Goal: Task Accomplishment & Management: Use online tool/utility

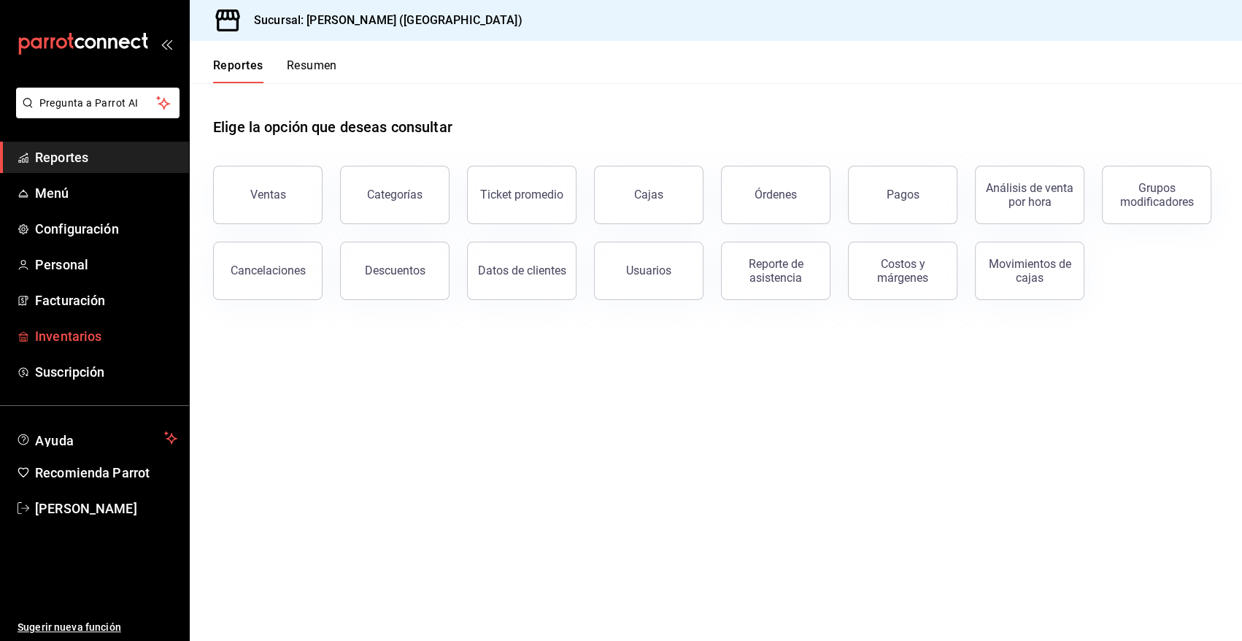
click at [80, 337] on span "Inventarios" at bounding box center [106, 336] width 142 height 20
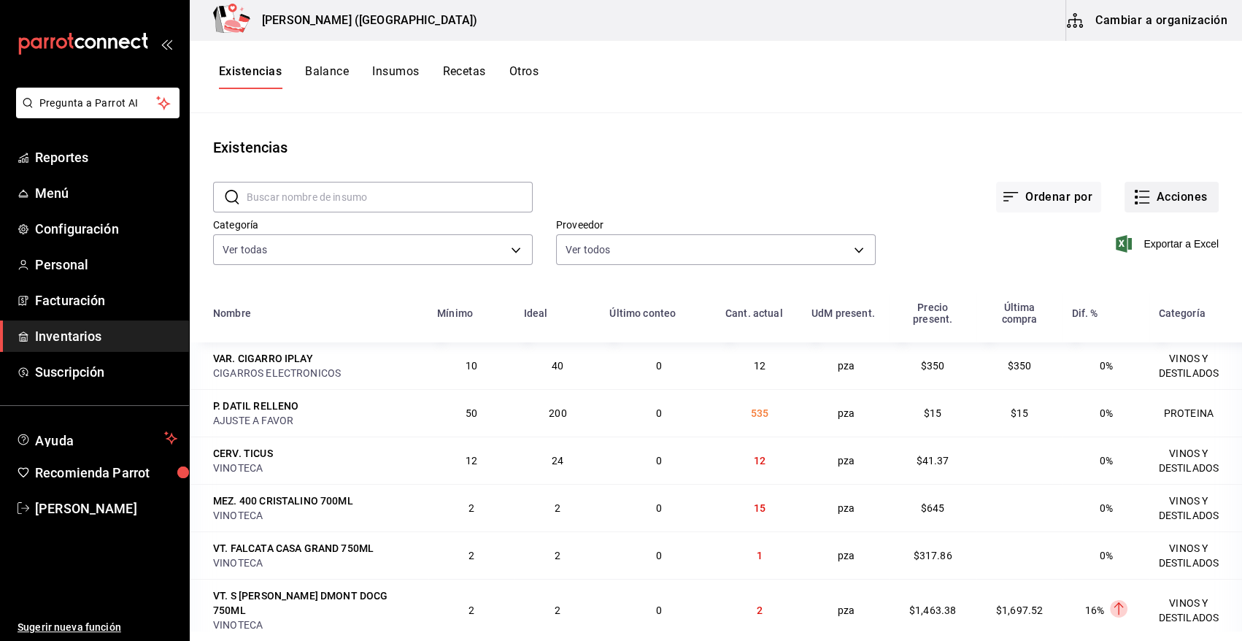
click at [1153, 200] on button "Acciones" at bounding box center [1172, 197] width 94 height 31
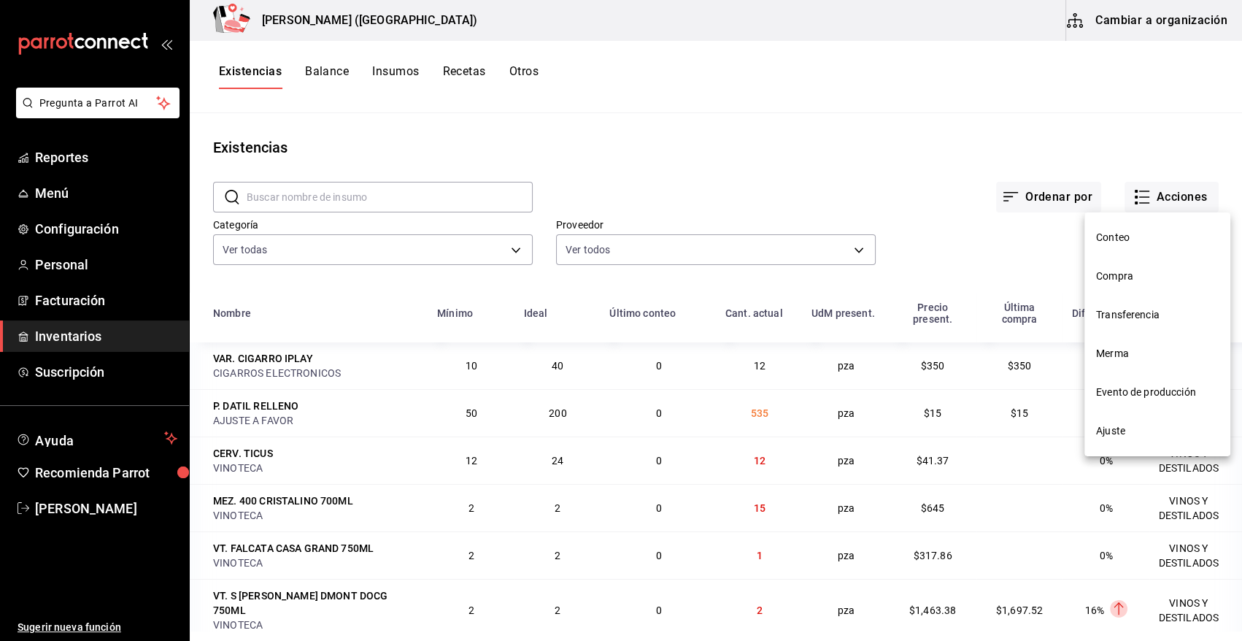
click at [1132, 274] on span "Compra" at bounding box center [1157, 276] width 123 height 15
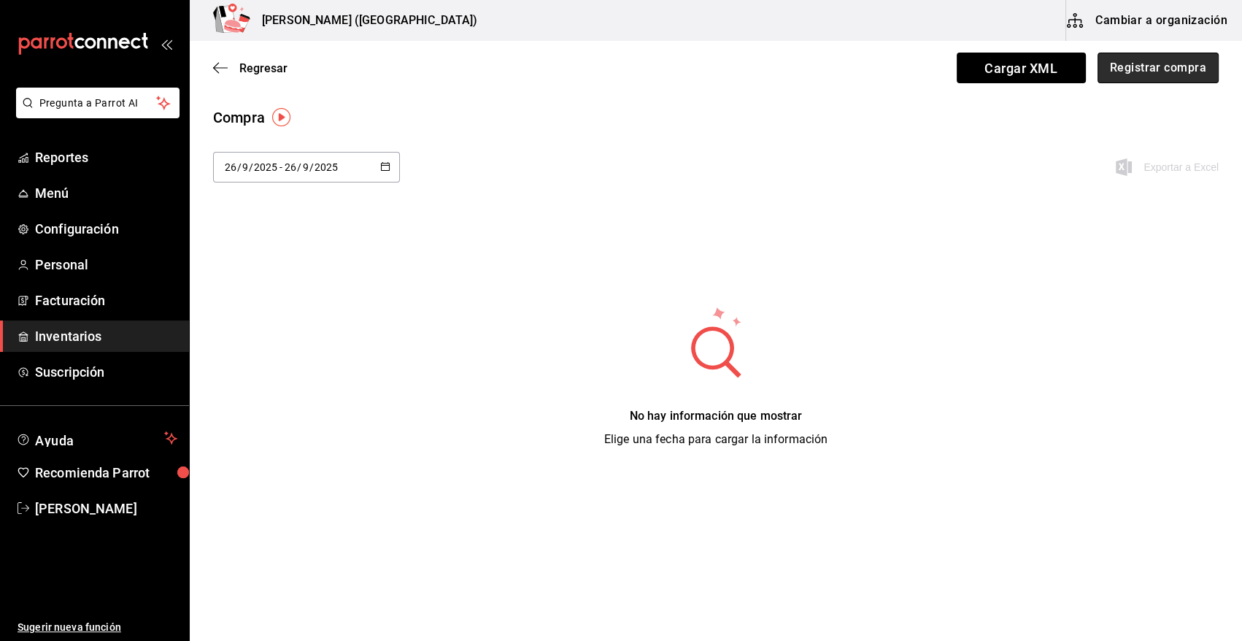
click at [1182, 76] on button "Registrar compra" at bounding box center [1158, 68] width 121 height 31
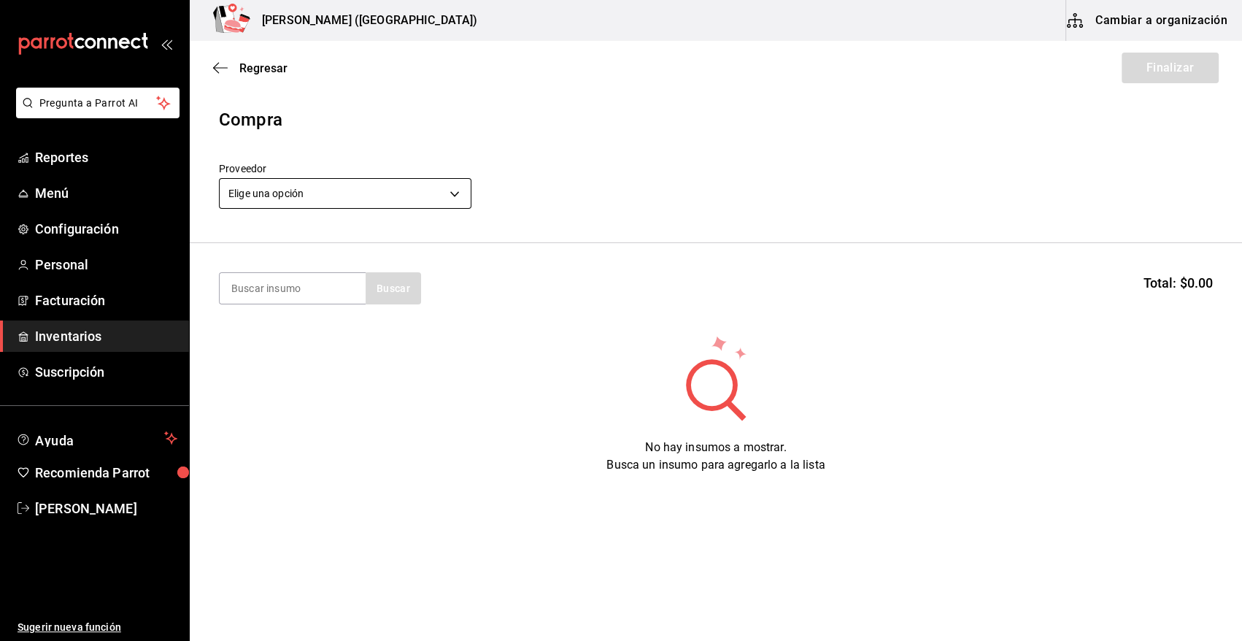
click at [330, 195] on body "Pregunta a Parrot AI Reportes Menú Configuración Personal Facturación Inventari…" at bounding box center [621, 279] width 1242 height 558
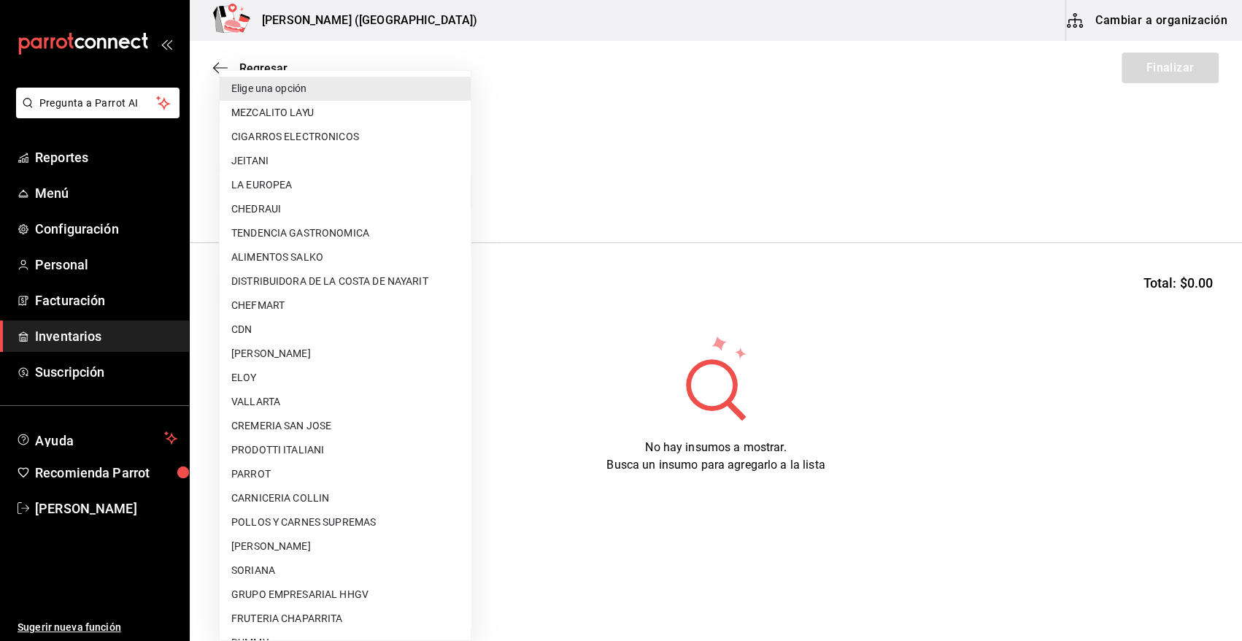
click at [564, 167] on div at bounding box center [621, 320] width 1242 height 641
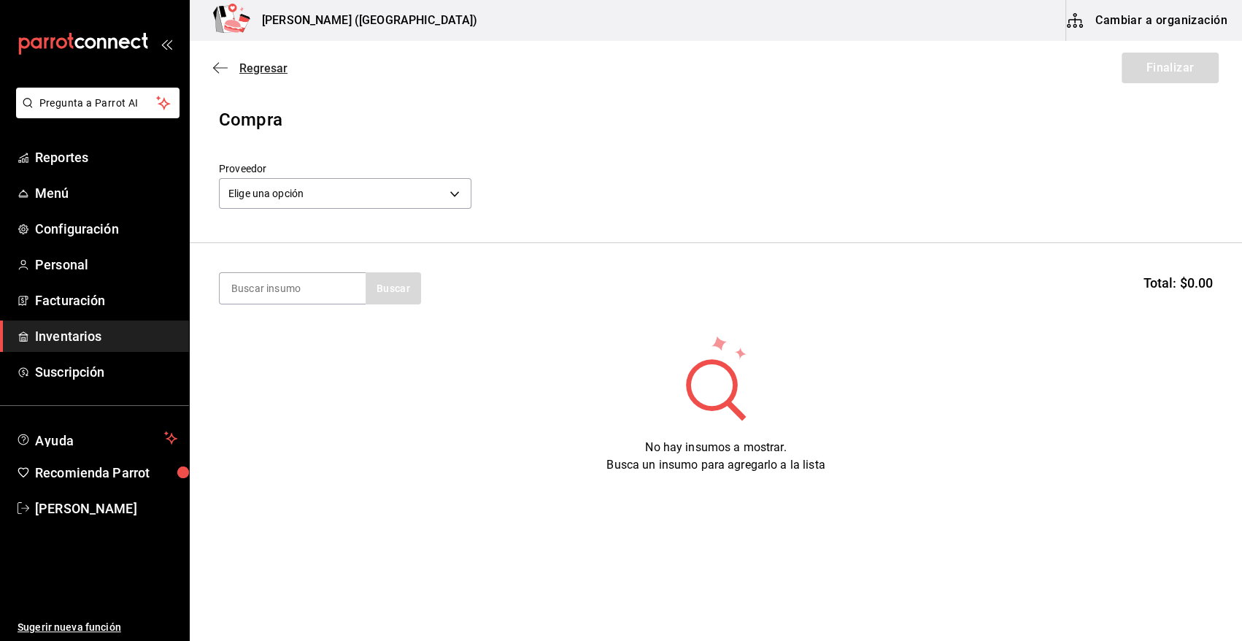
click at [259, 72] on span "Regresar" at bounding box center [263, 68] width 48 height 14
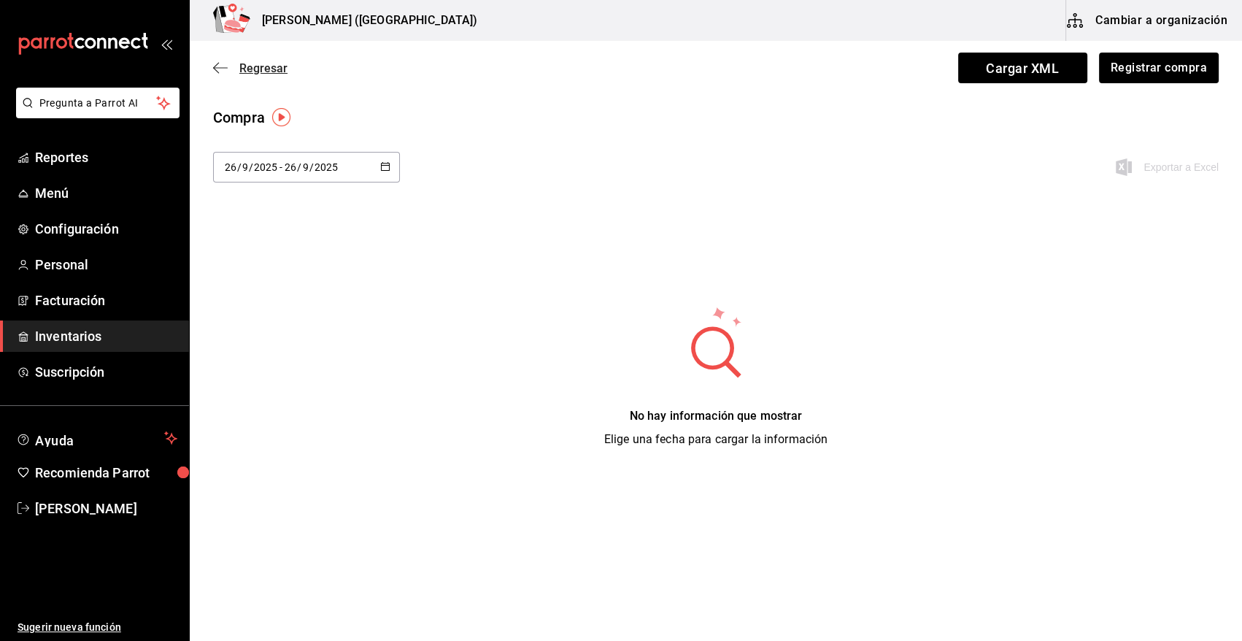
click at [252, 73] on span "Regresar" at bounding box center [263, 68] width 48 height 14
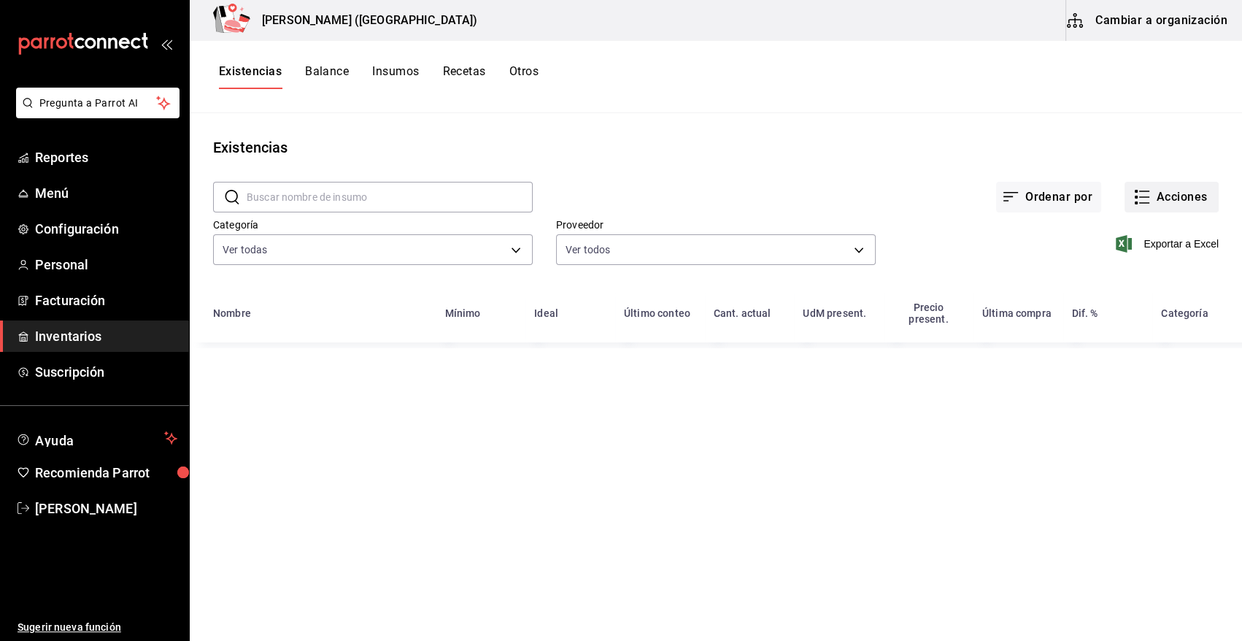
click at [1164, 193] on button "Acciones" at bounding box center [1172, 197] width 94 height 31
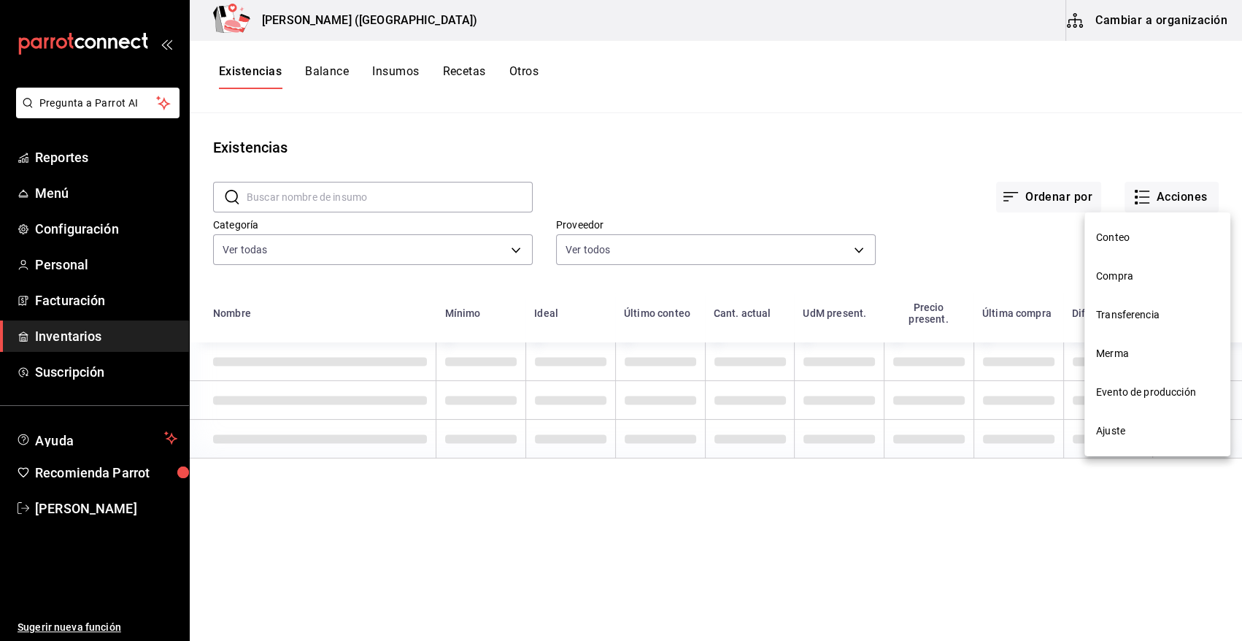
click at [1127, 356] on span "Merma" at bounding box center [1157, 353] width 123 height 15
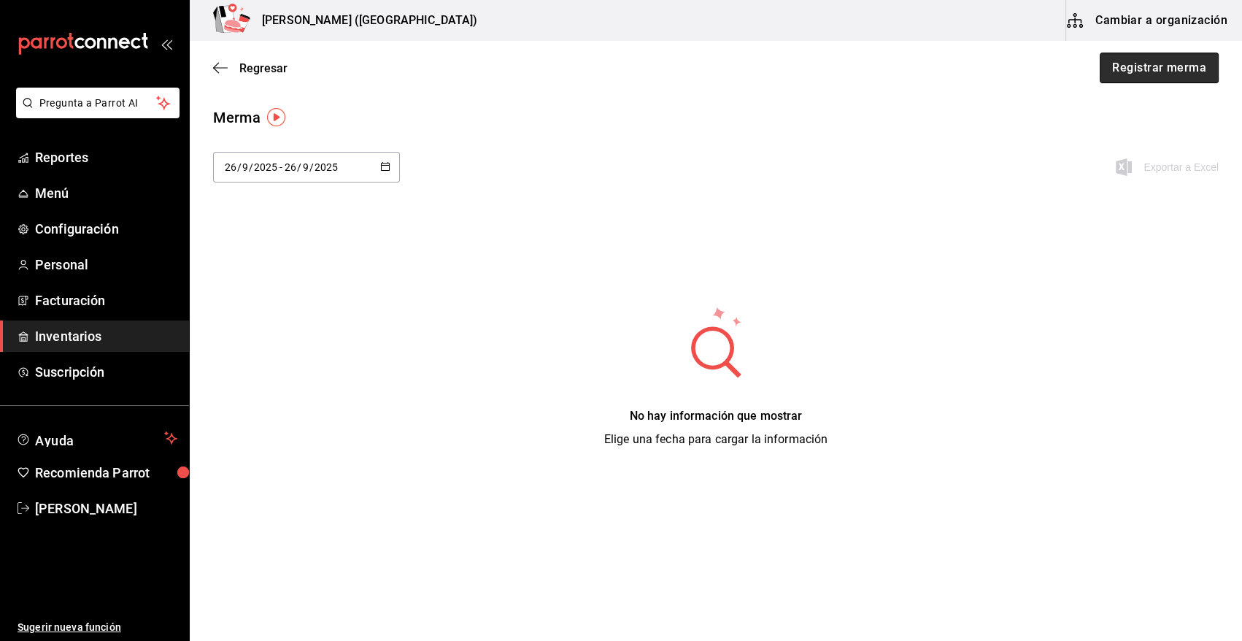
click at [1162, 63] on button "Registrar merma" at bounding box center [1159, 68] width 119 height 31
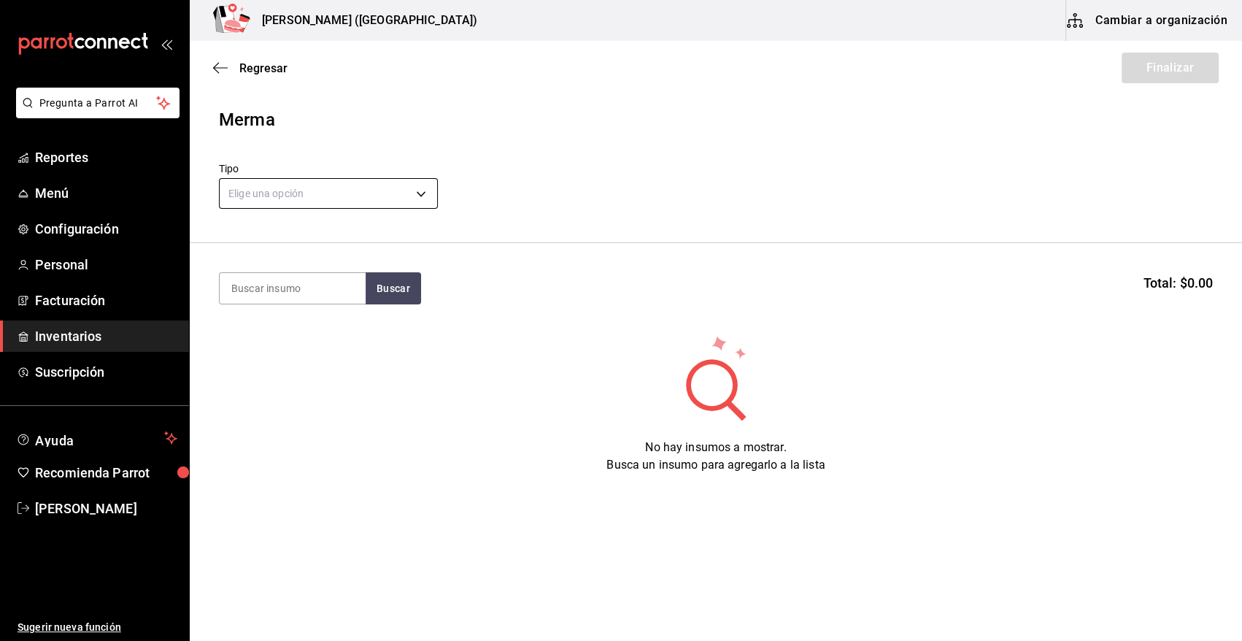
click at [340, 190] on body "Pregunta a Parrot AI Reportes Menú Configuración Personal Facturación Inventari…" at bounding box center [621, 279] width 1242 height 558
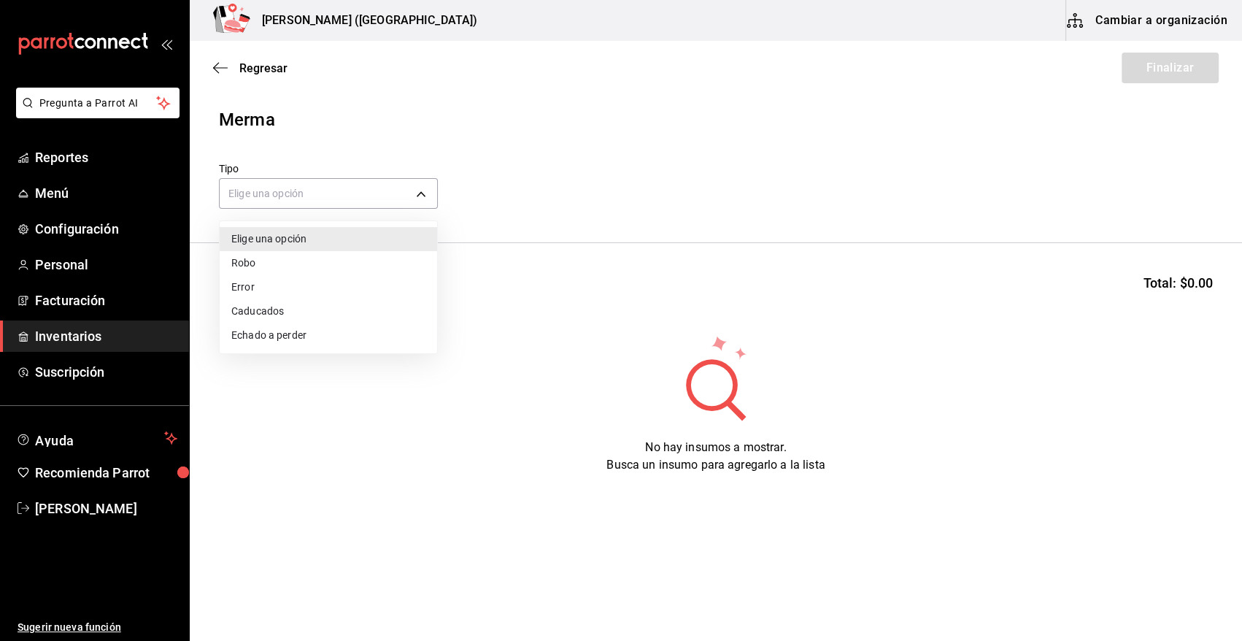
click at [261, 283] on li "Error" at bounding box center [329, 287] width 218 height 24
type input "ERROR"
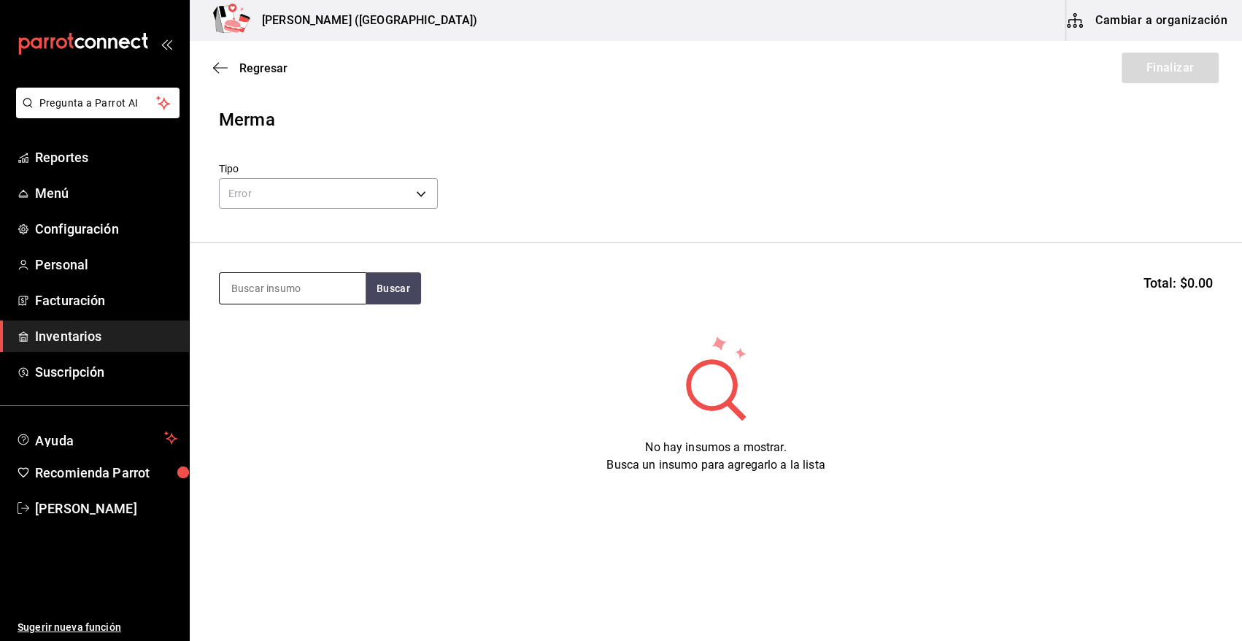
click at [282, 280] on input at bounding box center [293, 288] width 146 height 31
type input "agua p"
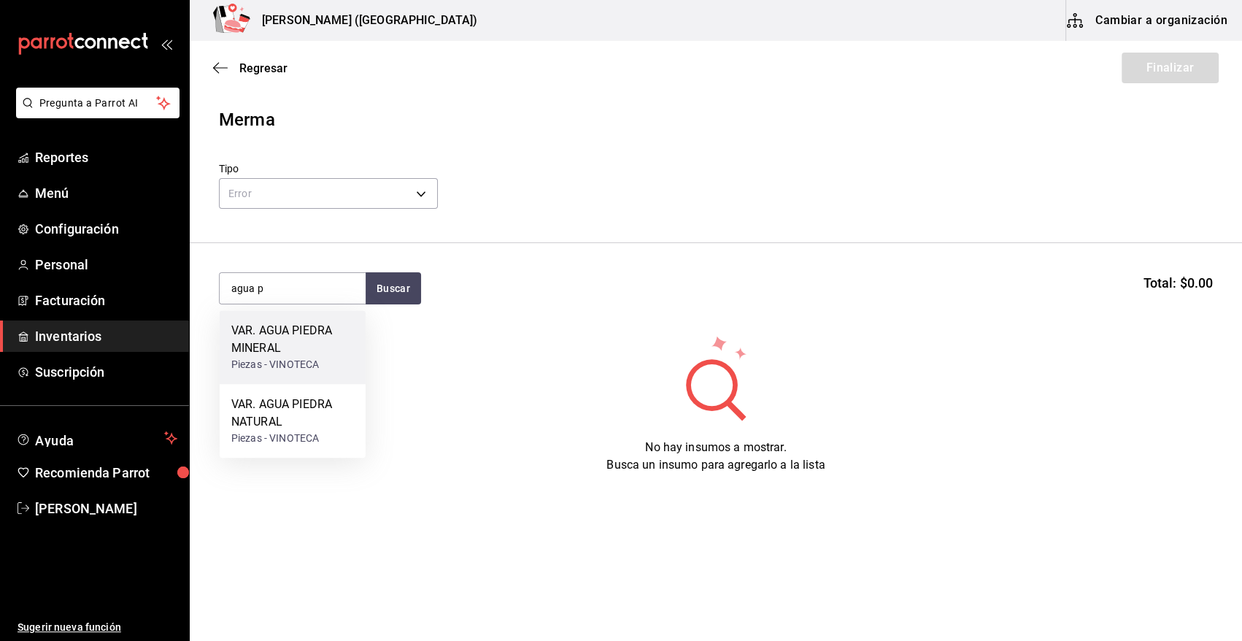
click at [311, 361] on div "Piezas - VINOTECA" at bounding box center [292, 364] width 123 height 15
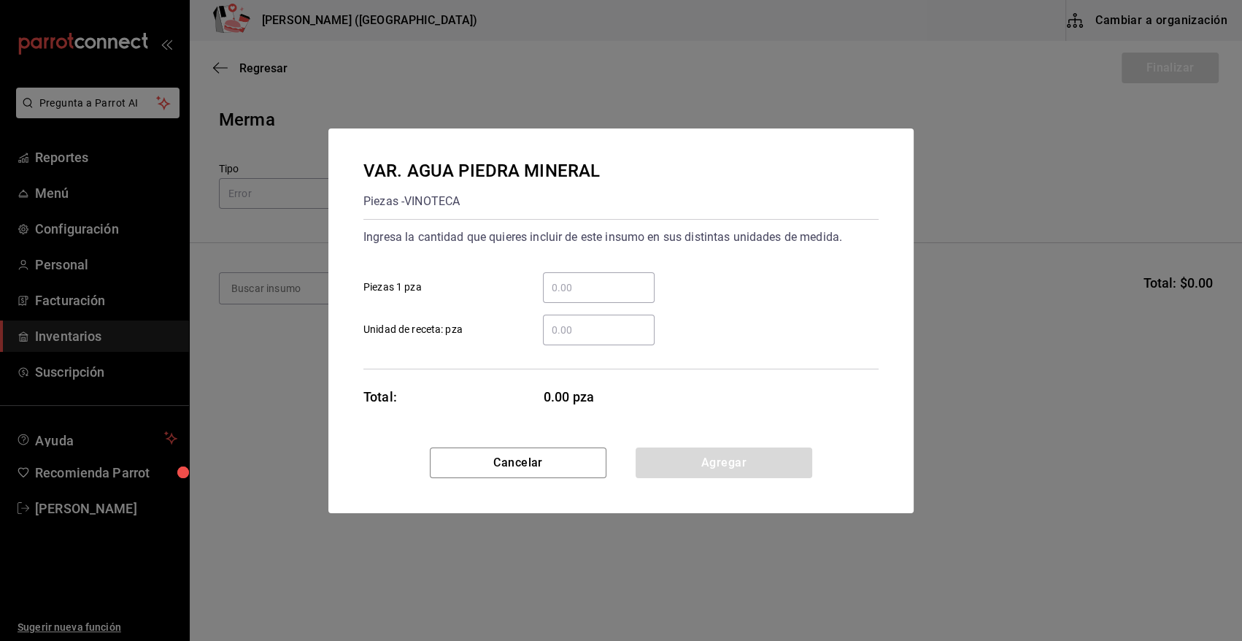
click at [629, 290] on input "​ Piezas 1 pza" at bounding box center [599, 288] width 112 height 18
type input "2"
click at [729, 269] on div "2 ​ Piezas 1 pza" at bounding box center [615, 282] width 527 height 42
click at [731, 469] on button "Agregar" at bounding box center [724, 462] width 177 height 31
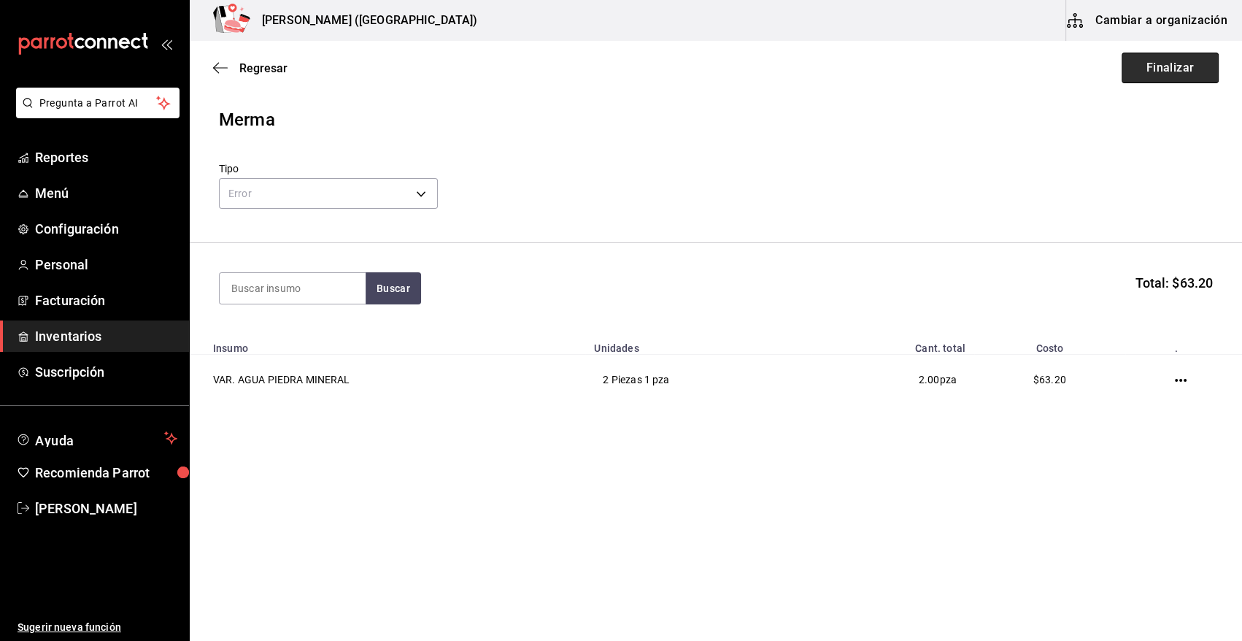
click at [1171, 69] on button "Finalizar" at bounding box center [1170, 68] width 97 height 31
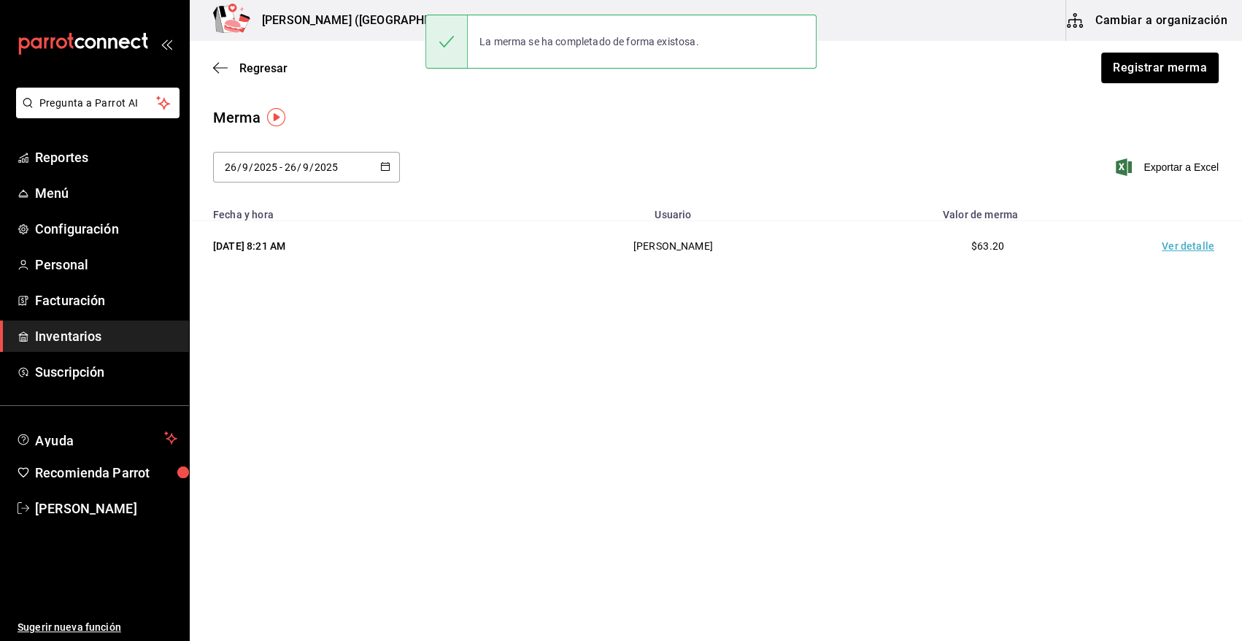
click at [1173, 248] on td "Ver detalle" at bounding box center [1191, 246] width 102 height 50
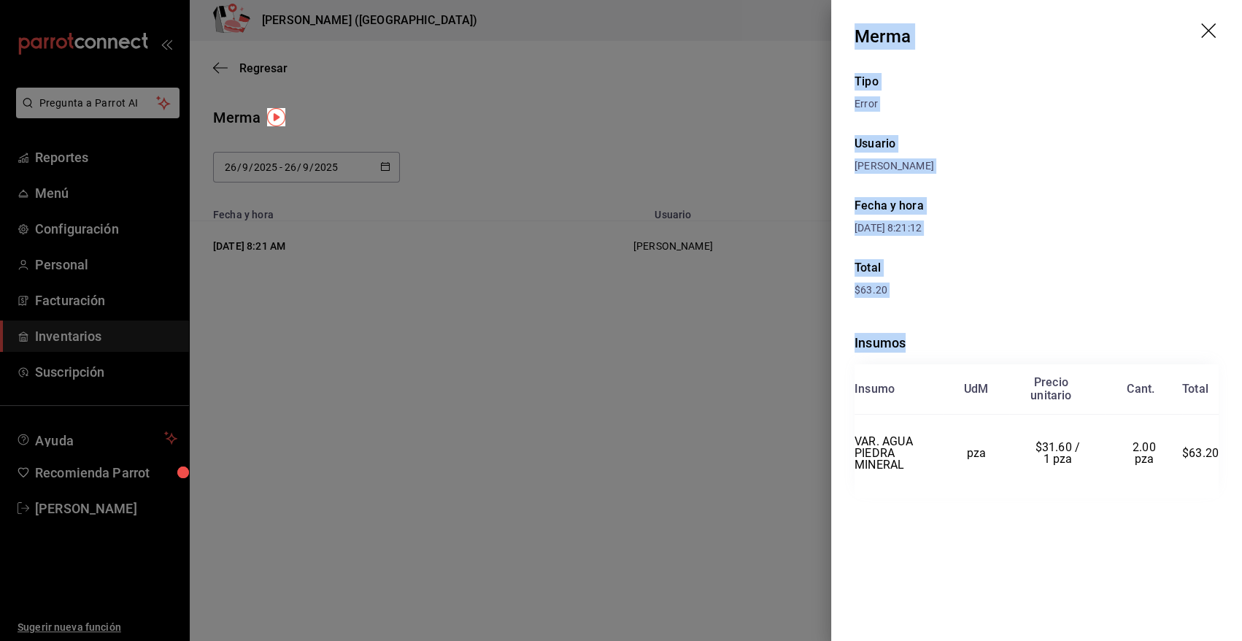
drag, startPoint x: 856, startPoint y: 36, endPoint x: 1207, endPoint y: 508, distance: 588.4
click at [1207, 508] on div "Merma Tipo Error Usuario [PERSON_NAME] Fecha y hora [DATE] 8:21:12 Total $63.20…" at bounding box center [1036, 320] width 411 height 641
copy div "Merma Tipo Error Usuario [PERSON_NAME] Fecha y hora [DATE] 8:21:12 Total $63.20…"
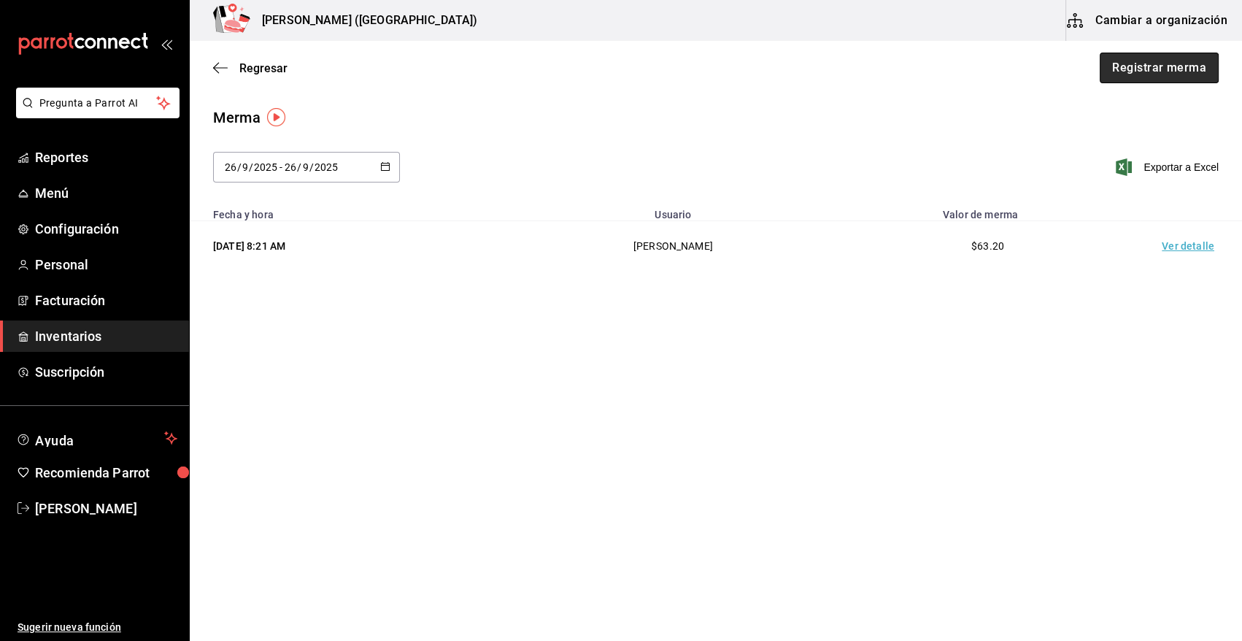
click at [1126, 72] on button "Registrar merma" at bounding box center [1159, 68] width 119 height 31
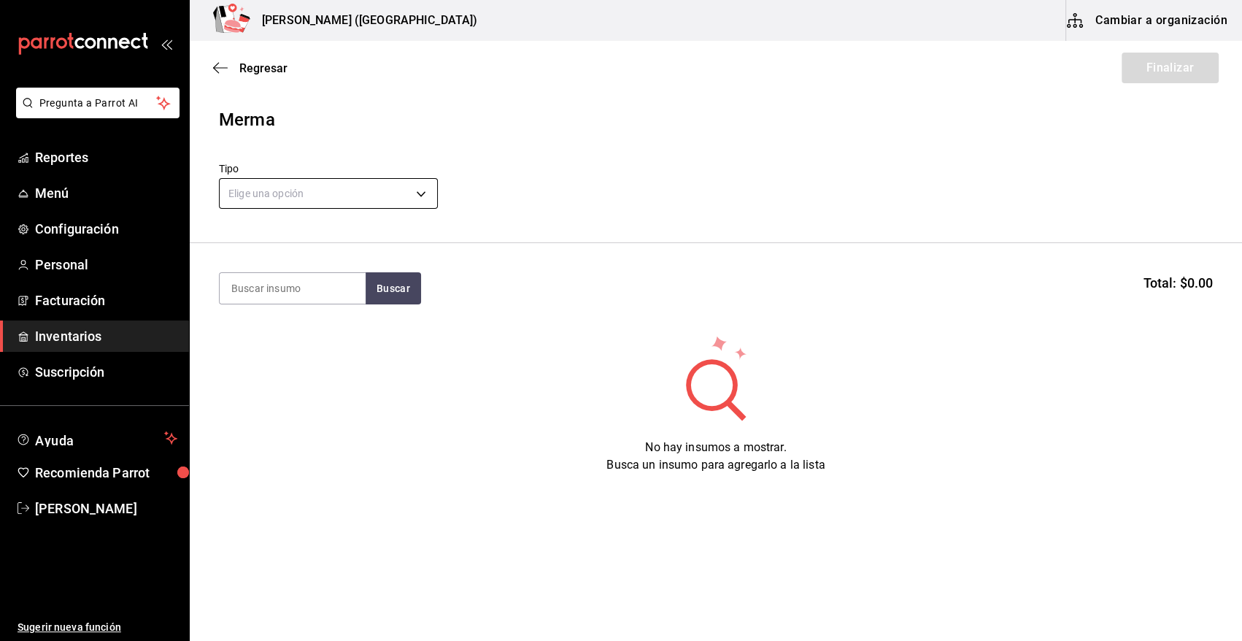
click at [285, 191] on body "Pregunta a Parrot AI Reportes Menú Configuración Personal Facturación Inventari…" at bounding box center [621, 279] width 1242 height 558
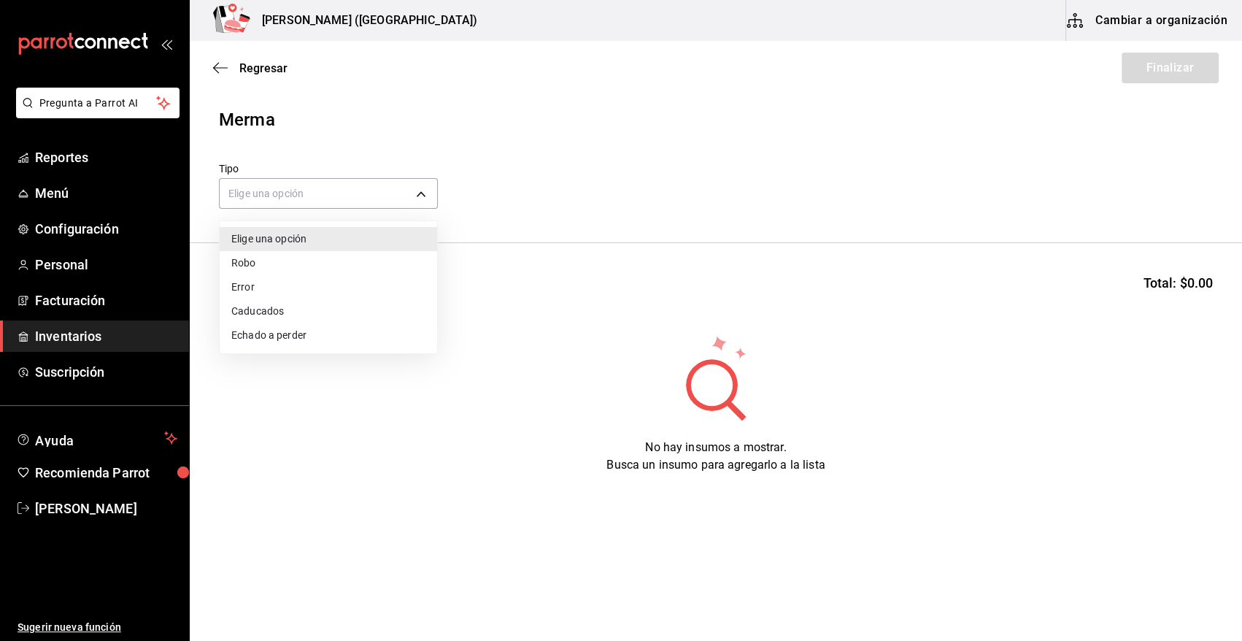
click at [270, 290] on li "Error" at bounding box center [329, 287] width 218 height 24
type input "ERROR"
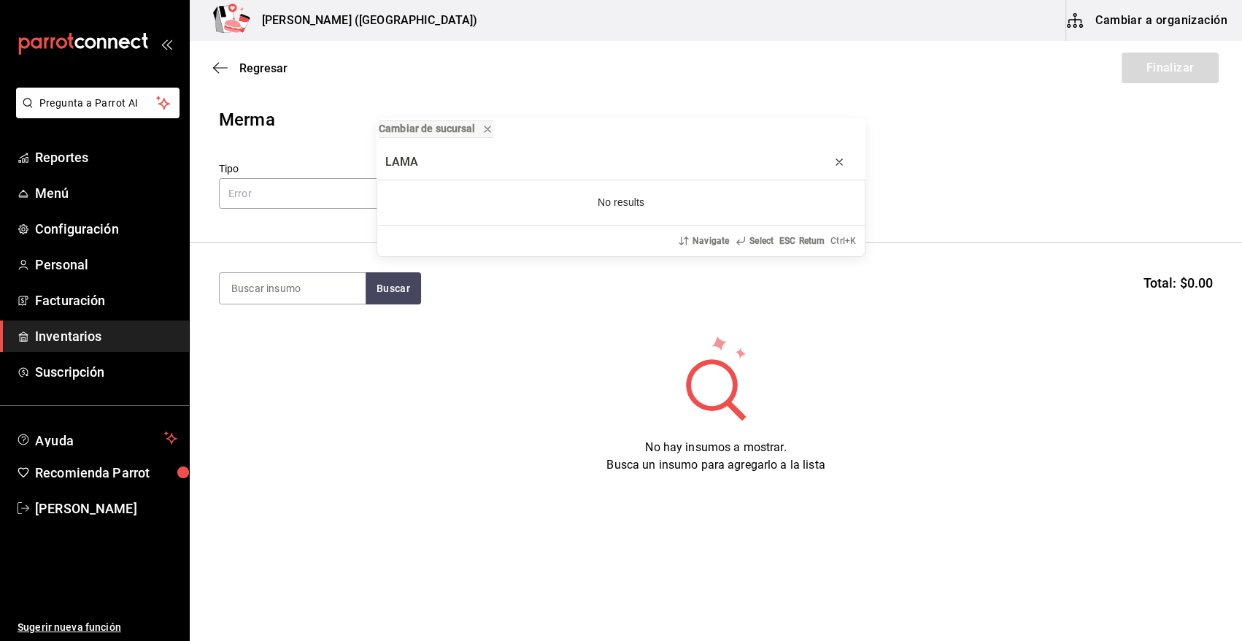
type input "LAMA"
click at [845, 159] on button "progress bar" at bounding box center [839, 161] width 23 height 23
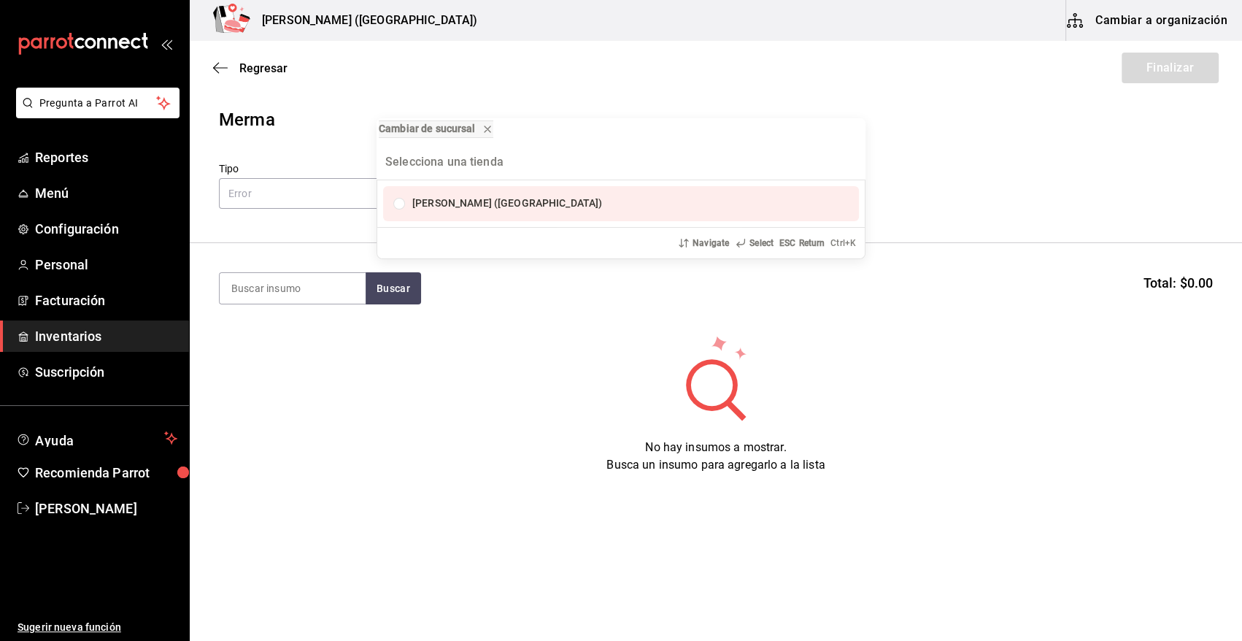
click at [294, 204] on div "Cambiar de sucursal [PERSON_NAME] ([GEOGRAPHIC_DATA]) Navigate Select ESC Retur…" at bounding box center [621, 320] width 1242 height 641
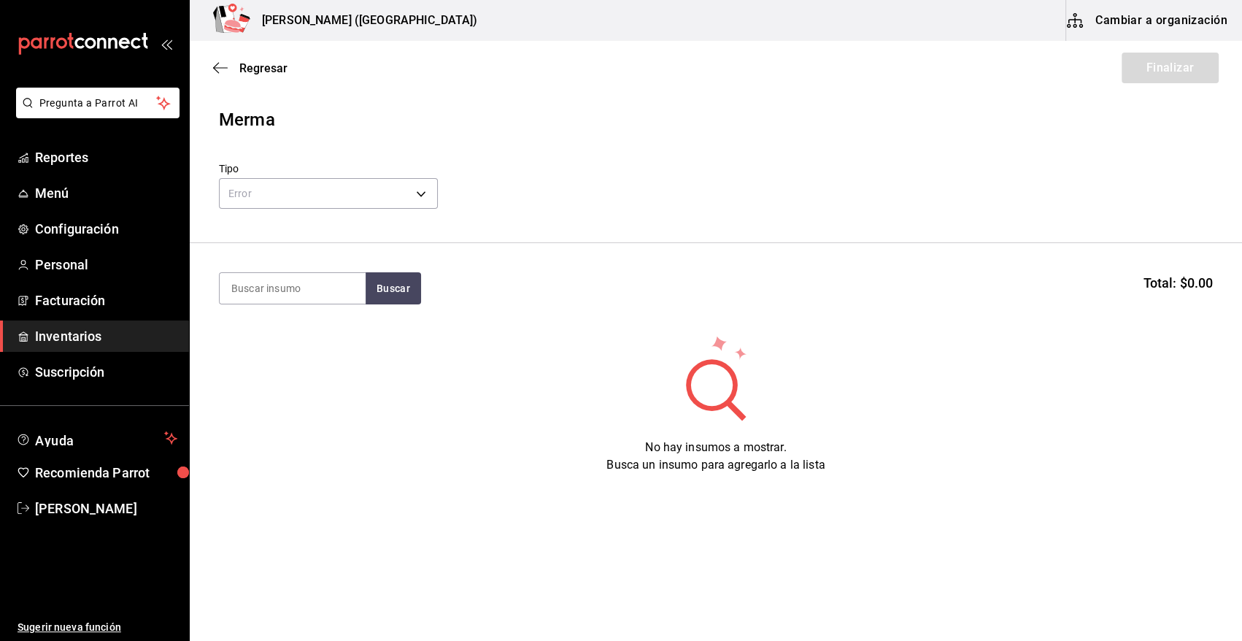
click at [471, 368] on div "No hay insumos a mostrar. Busca un insumo para agregarlo a la lista" at bounding box center [716, 404] width 1053 height 140
click at [265, 295] on input at bounding box center [293, 288] width 146 height 31
type input "CLAMA"
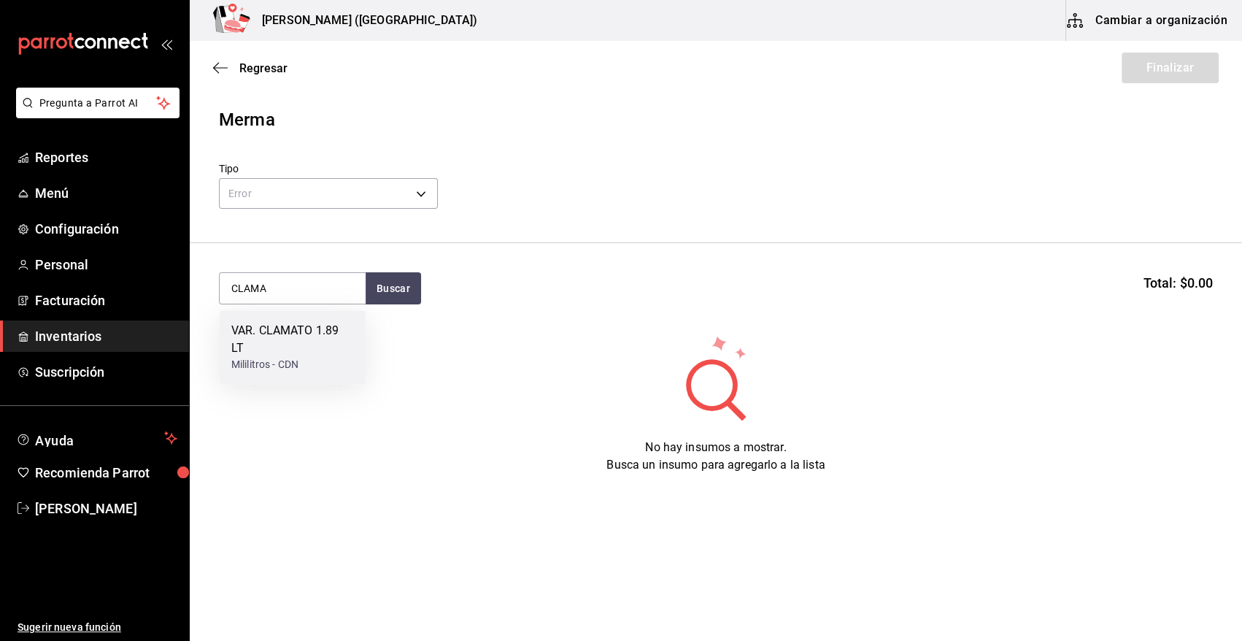
click at [304, 362] on div "Mililitros - CDN" at bounding box center [292, 364] width 123 height 15
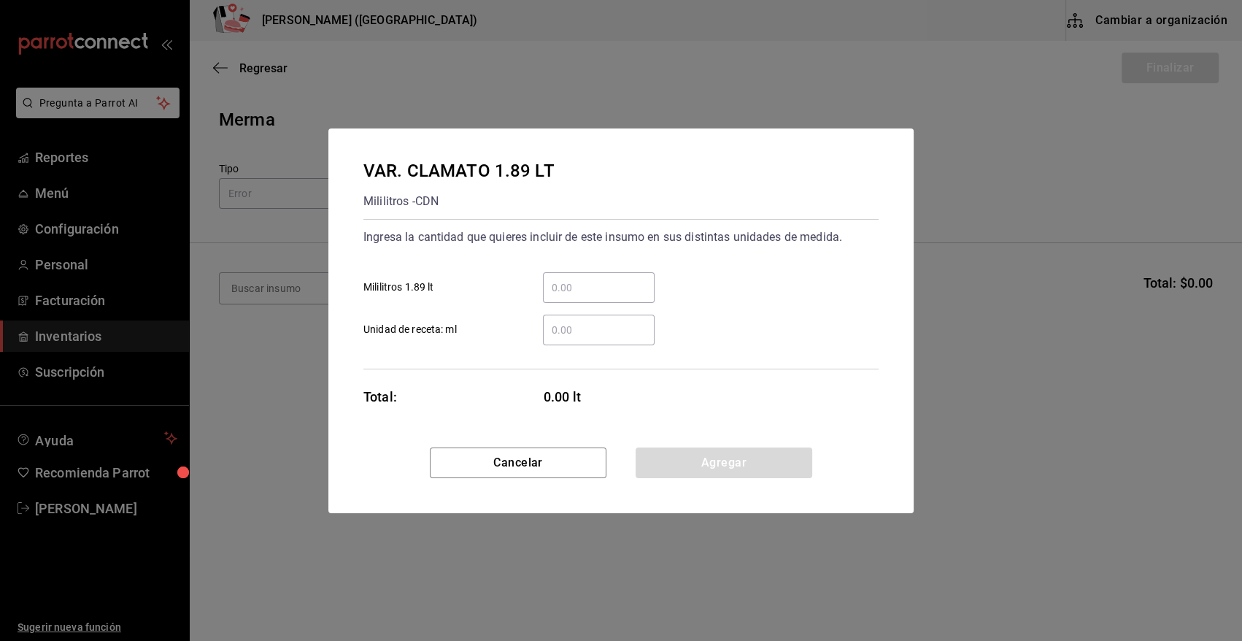
click at [565, 337] on input "​ Unidad de receta: ml" at bounding box center [599, 330] width 112 height 18
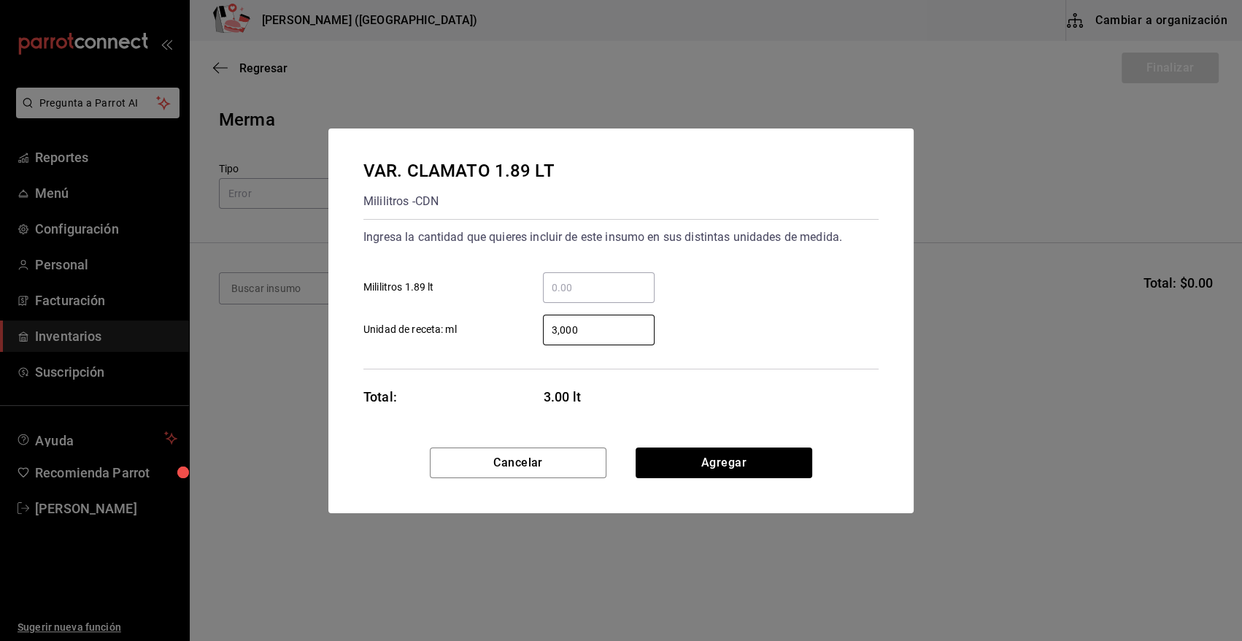
type input "3,000"
click at [691, 466] on button "Agregar" at bounding box center [724, 462] width 177 height 31
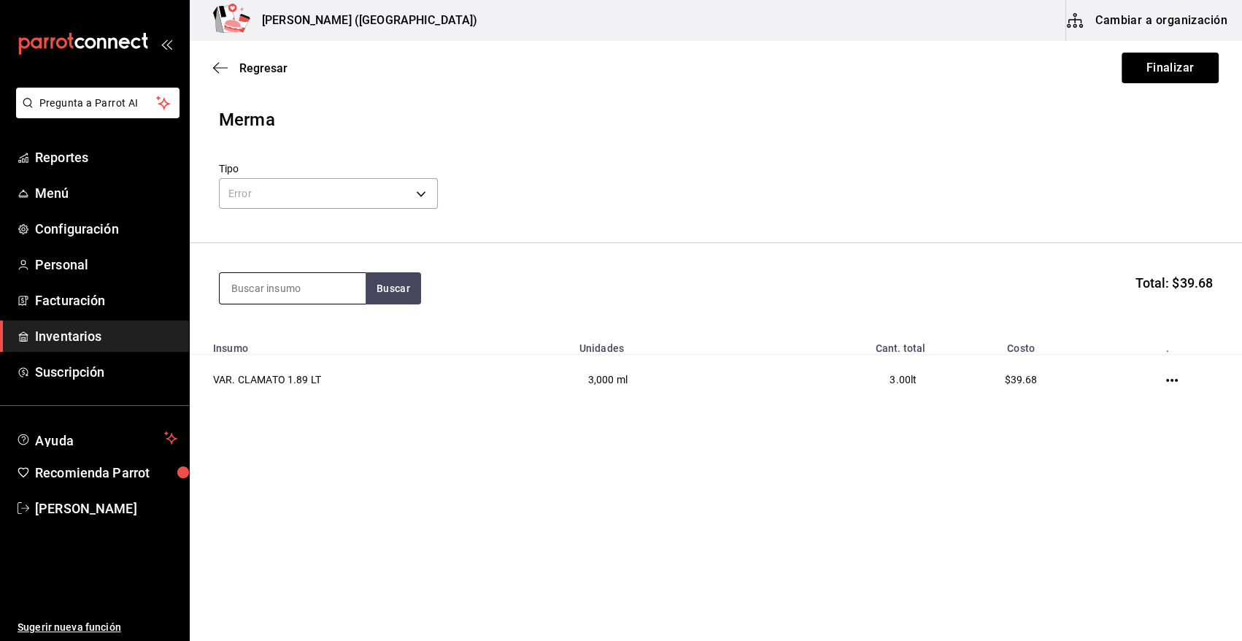
click at [293, 291] on input at bounding box center [293, 288] width 146 height 31
type input "AGUA M"
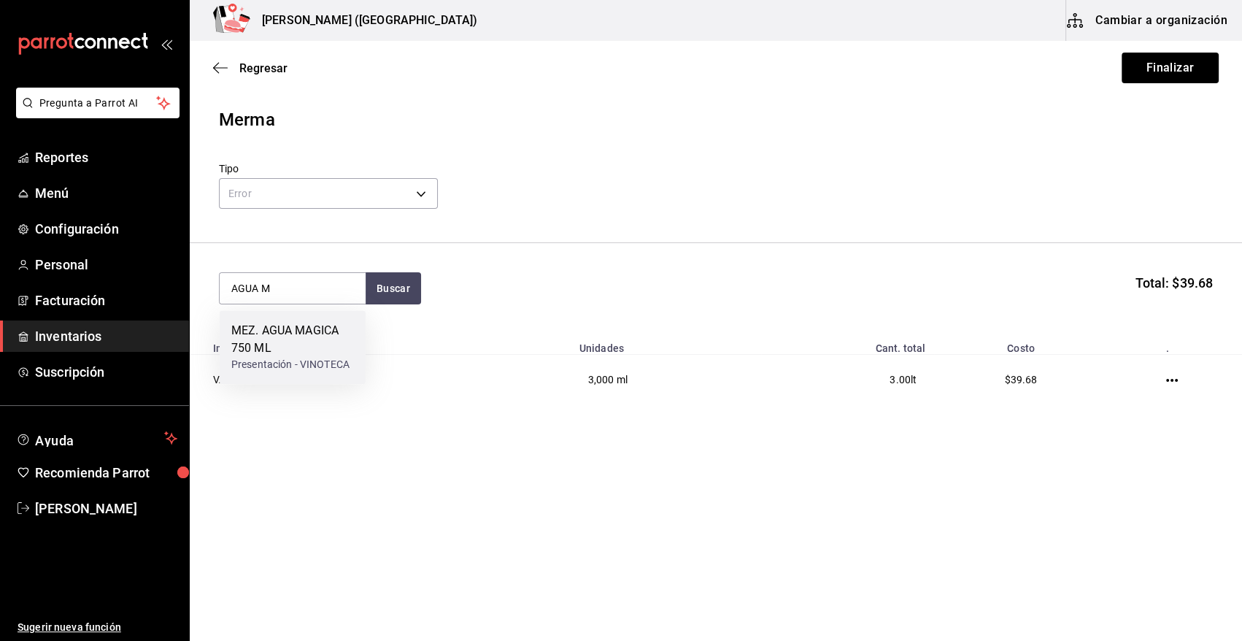
click at [302, 376] on div "MEZ. AGUA MAGICA 750 ML Presentación - VINOTECA" at bounding box center [293, 347] width 146 height 74
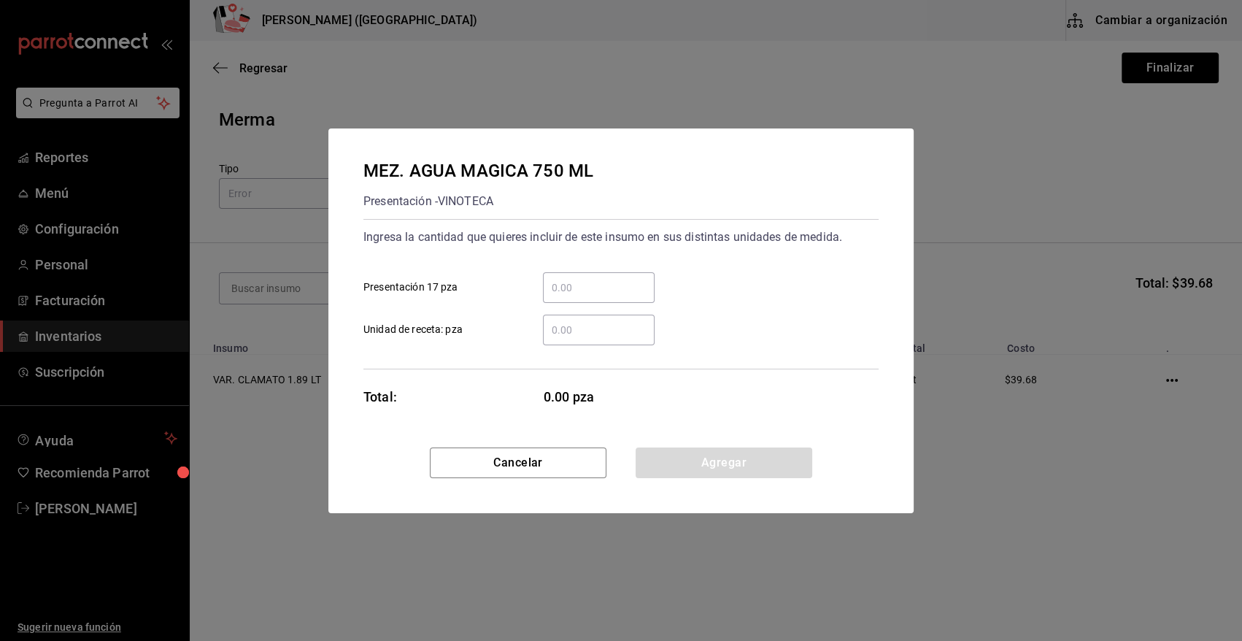
click at [302, 376] on div "MEZ. AGUA MAGICA 750 ML Presentación - VINOTECA Ingresa la cantidad que quieres…" at bounding box center [621, 320] width 1242 height 641
click at [546, 462] on button "Cancelar" at bounding box center [518, 462] width 177 height 31
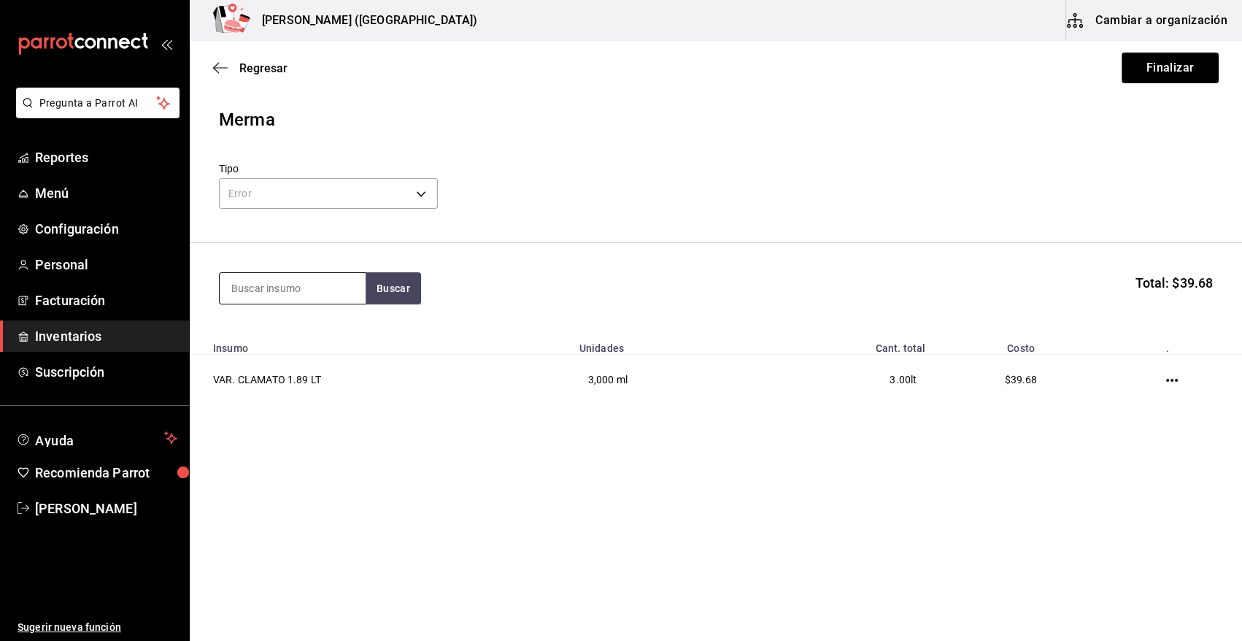
click at [276, 288] on input at bounding box center [293, 288] width 146 height 31
type input "A"
type input "REFRE"
click at [396, 285] on button "Buscar" at bounding box center [393, 288] width 55 height 32
click at [298, 357] on div "Piezas - DISTRIBUIDORA DE LA COSTA DE NAYARIT" at bounding box center [292, 354] width 123 height 31
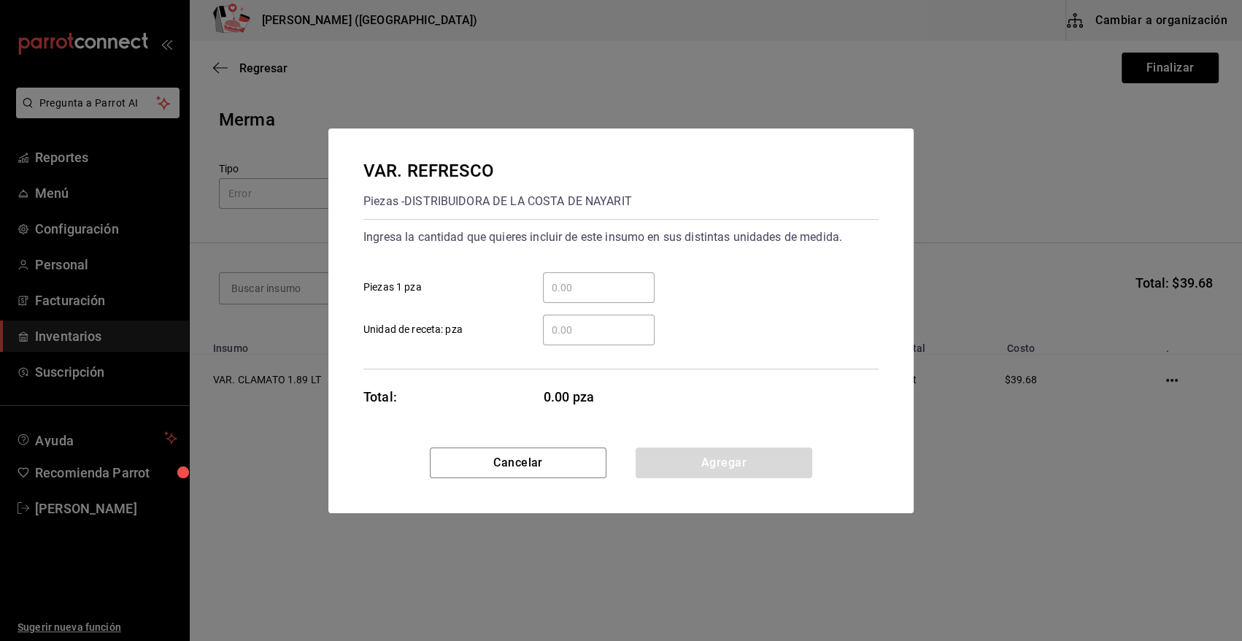
click at [575, 291] on input "​ Piezas 1 pza" at bounding box center [599, 288] width 112 height 18
type input "9"
click at [703, 473] on button "Agregar" at bounding box center [724, 462] width 177 height 31
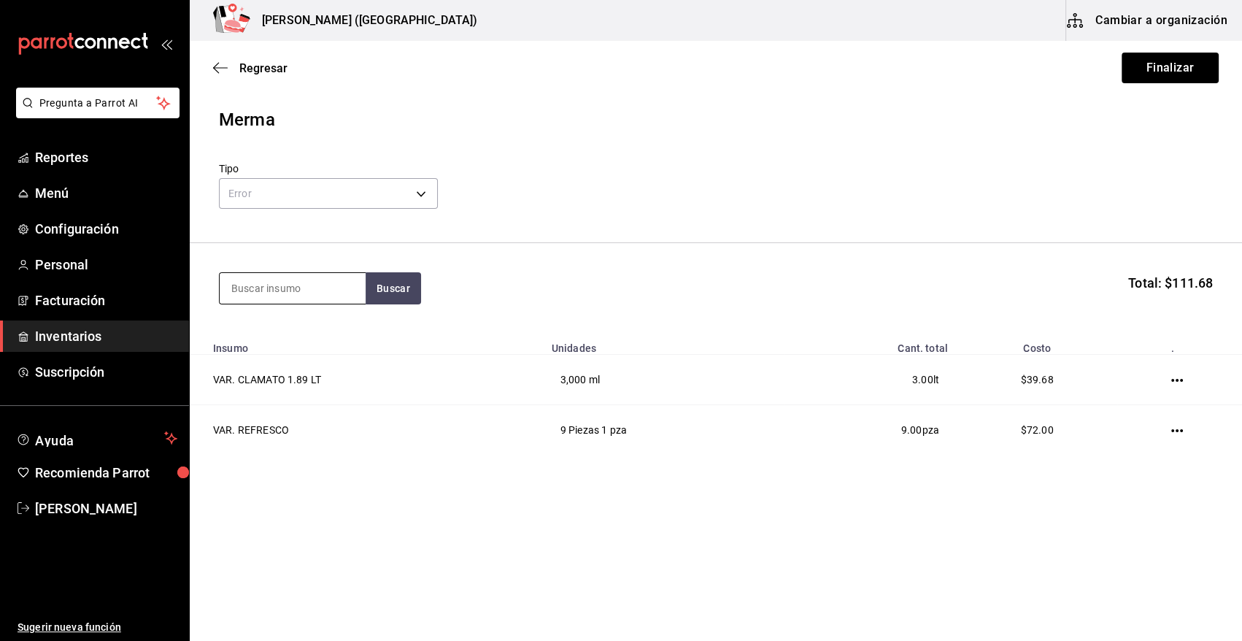
click at [318, 277] on input at bounding box center [293, 288] width 146 height 31
type input "VICT"
click at [286, 346] on div "CERV. VICTORIA 355ML" at bounding box center [292, 339] width 123 height 35
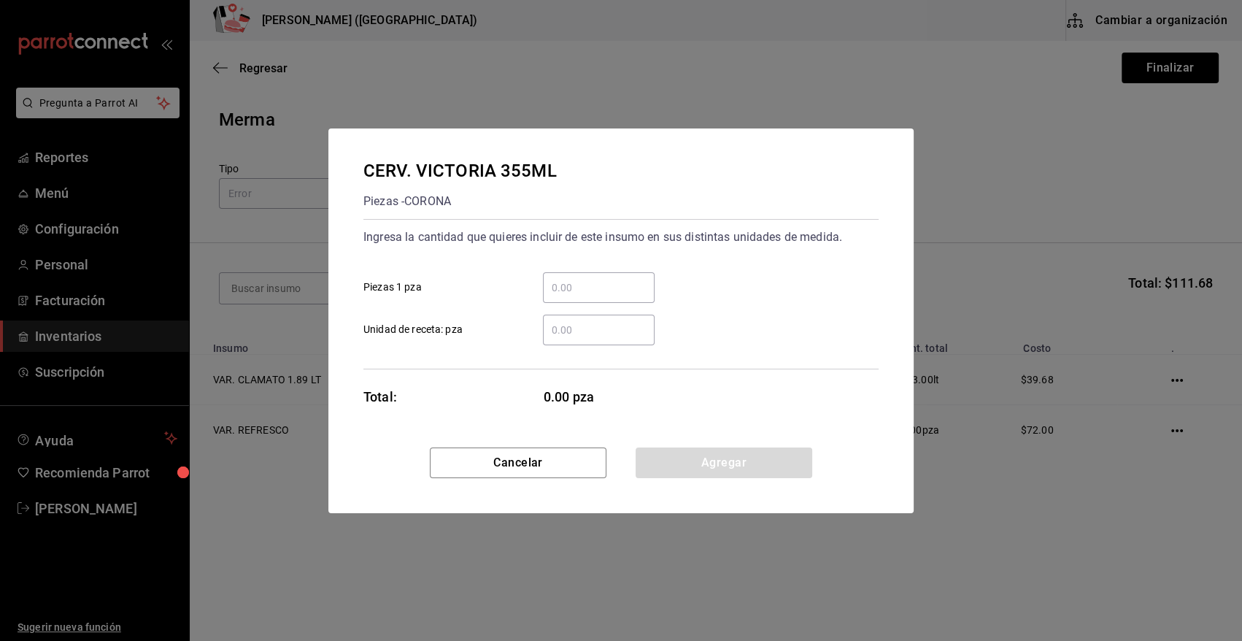
click at [606, 289] on input "​ Piezas 1 pza" at bounding box center [599, 288] width 112 height 18
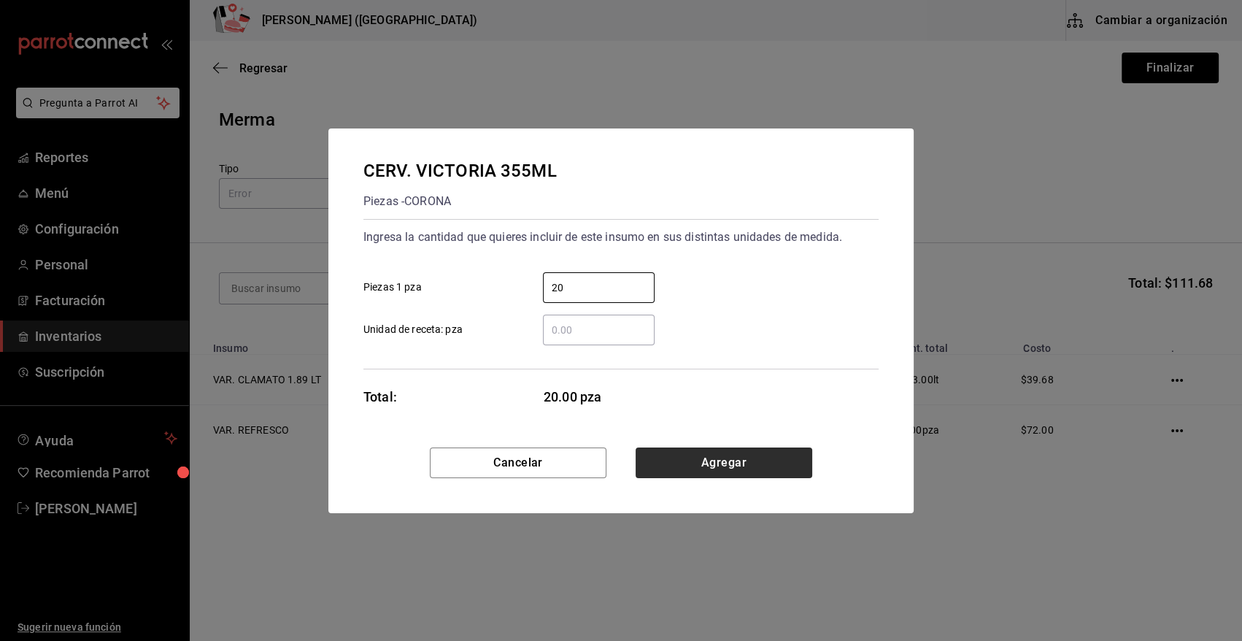
type input "20"
click at [738, 465] on button "Agregar" at bounding box center [724, 462] width 177 height 31
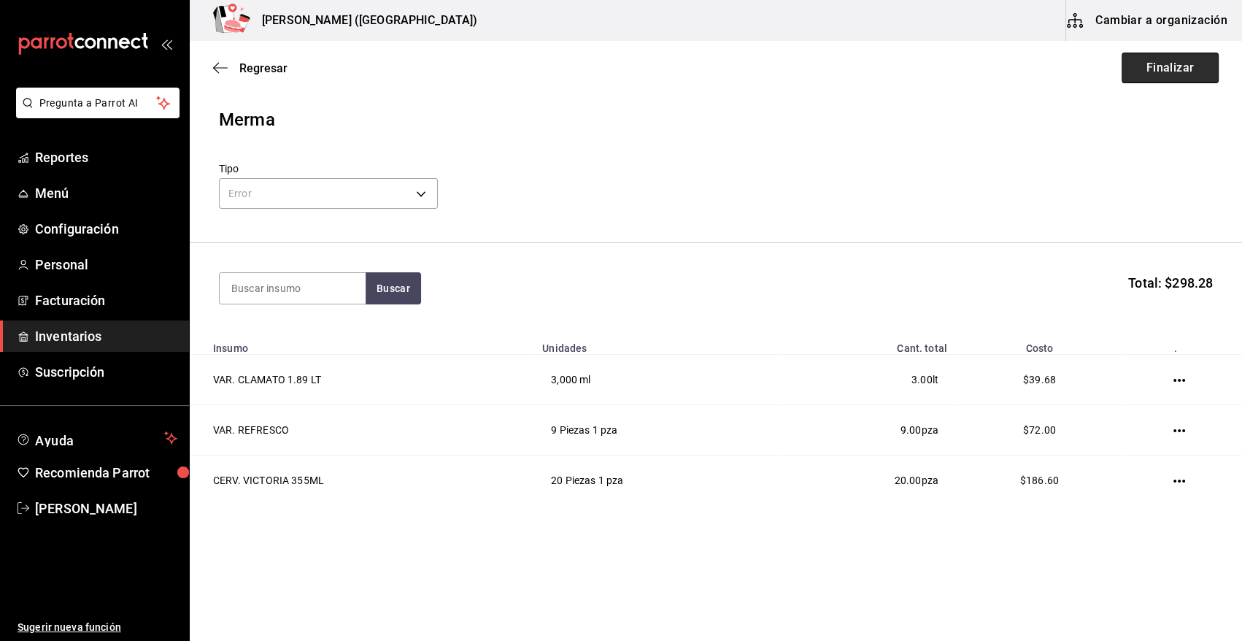
click at [1172, 65] on button "Finalizar" at bounding box center [1170, 68] width 97 height 31
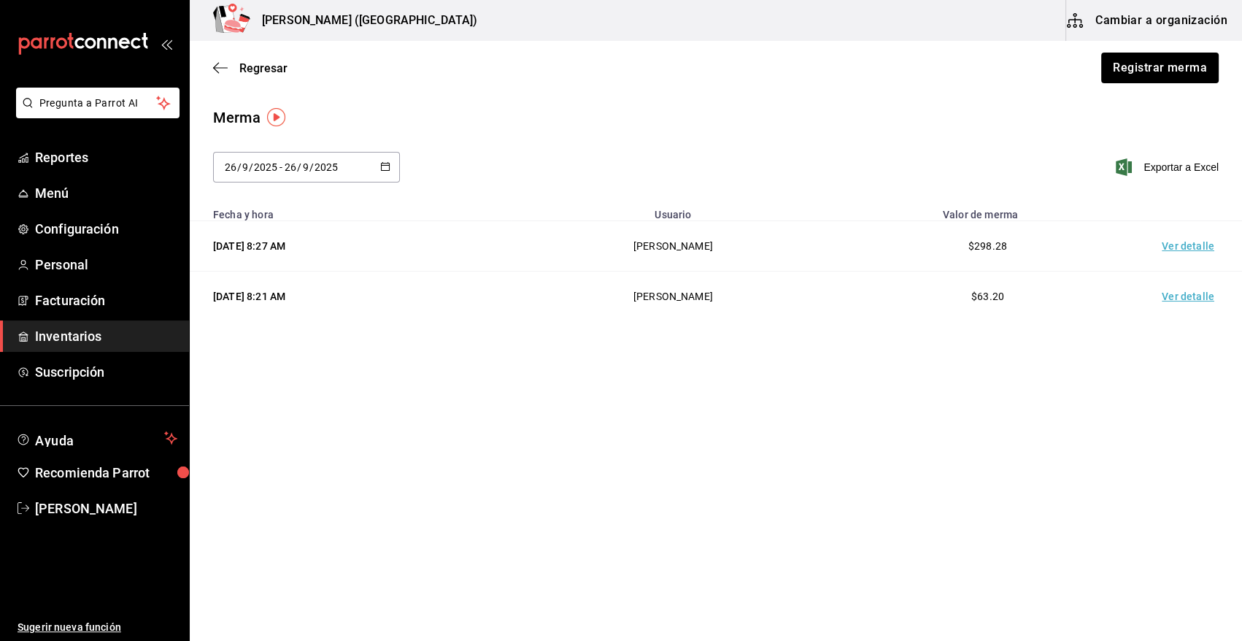
click at [1203, 246] on td "Ver detalle" at bounding box center [1191, 246] width 102 height 50
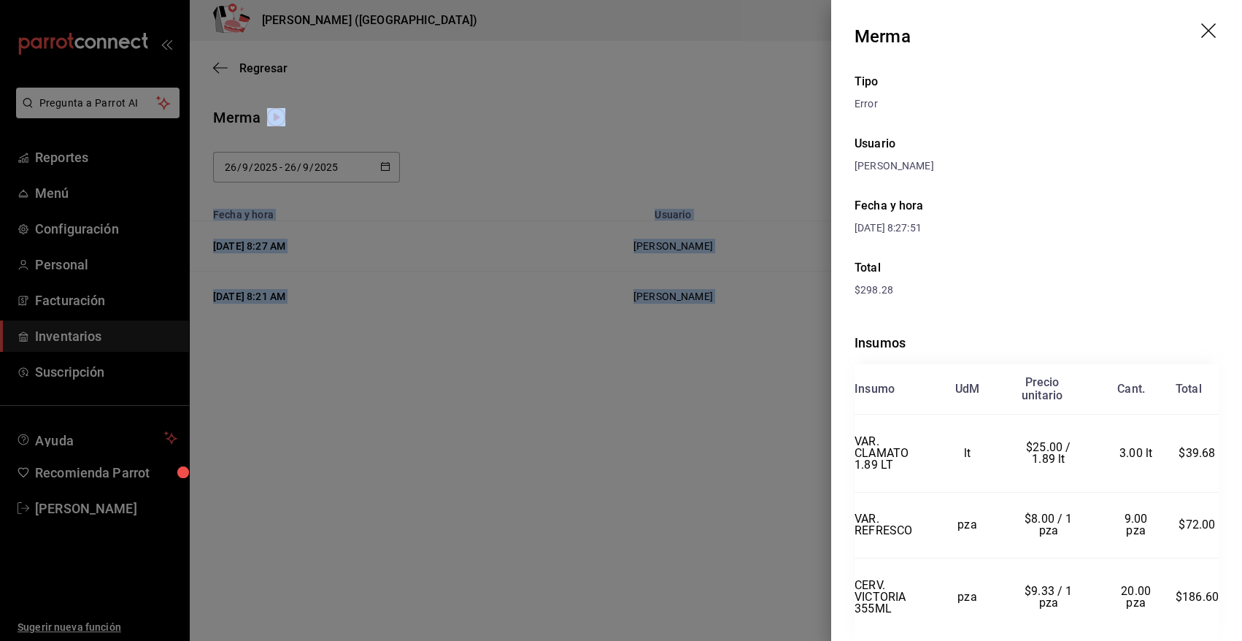
scroll to position [47, 0]
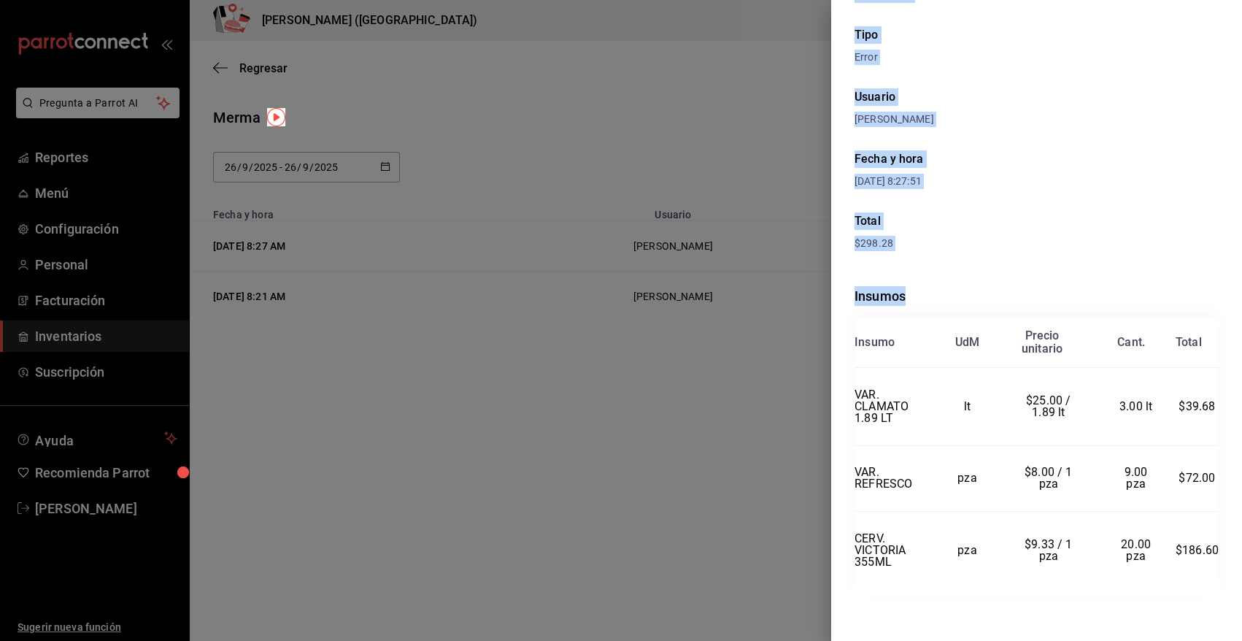
drag, startPoint x: 855, startPoint y: 31, endPoint x: 1215, endPoint y: 566, distance: 645.9
click at [1215, 566] on div "Merma Tipo Error Usuario [PERSON_NAME] Fecha y hora [DATE] 8:27:51 Total $298.2…" at bounding box center [1036, 320] width 411 height 641
copy div "Merma Tipo Error Usuario [PERSON_NAME] Fecha y hora [DATE] 8:27:51 Total $298.2…"
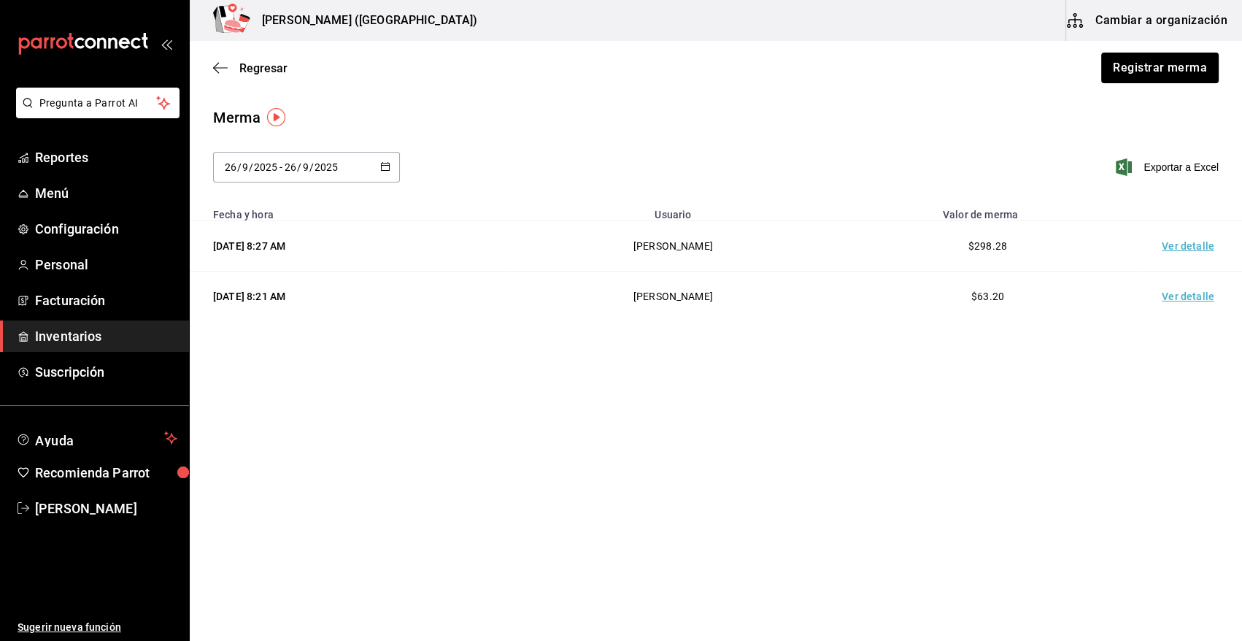
click at [79, 334] on span "Inventarios" at bounding box center [106, 336] width 142 height 20
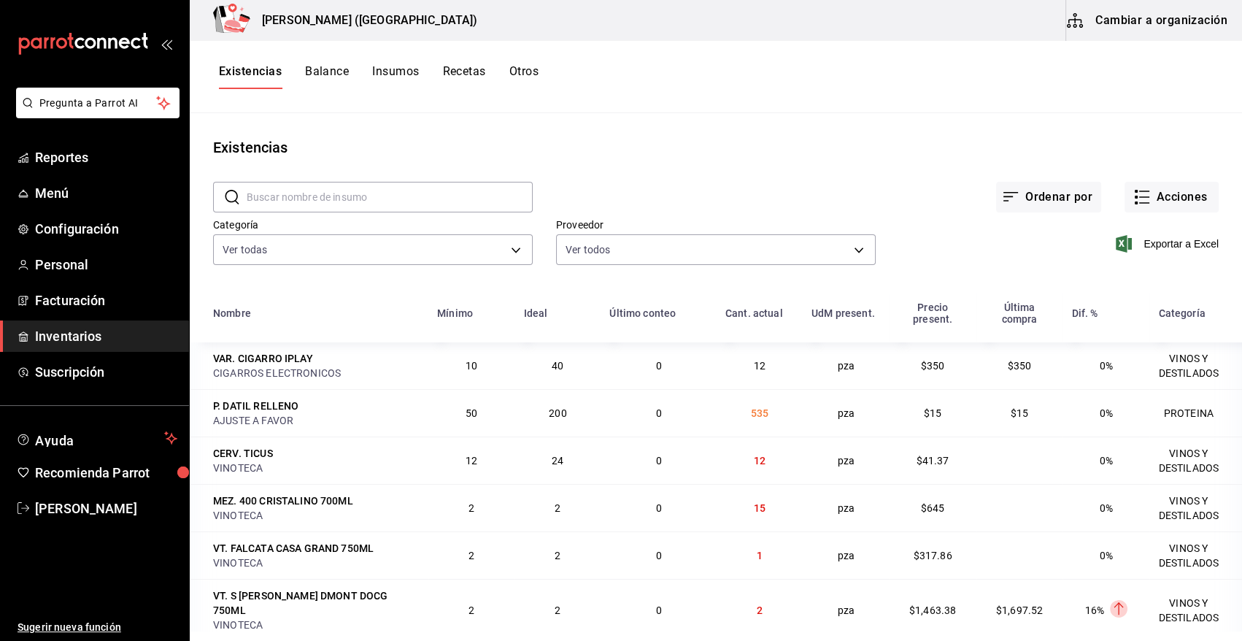
click at [341, 201] on input "text" at bounding box center [390, 196] width 286 height 29
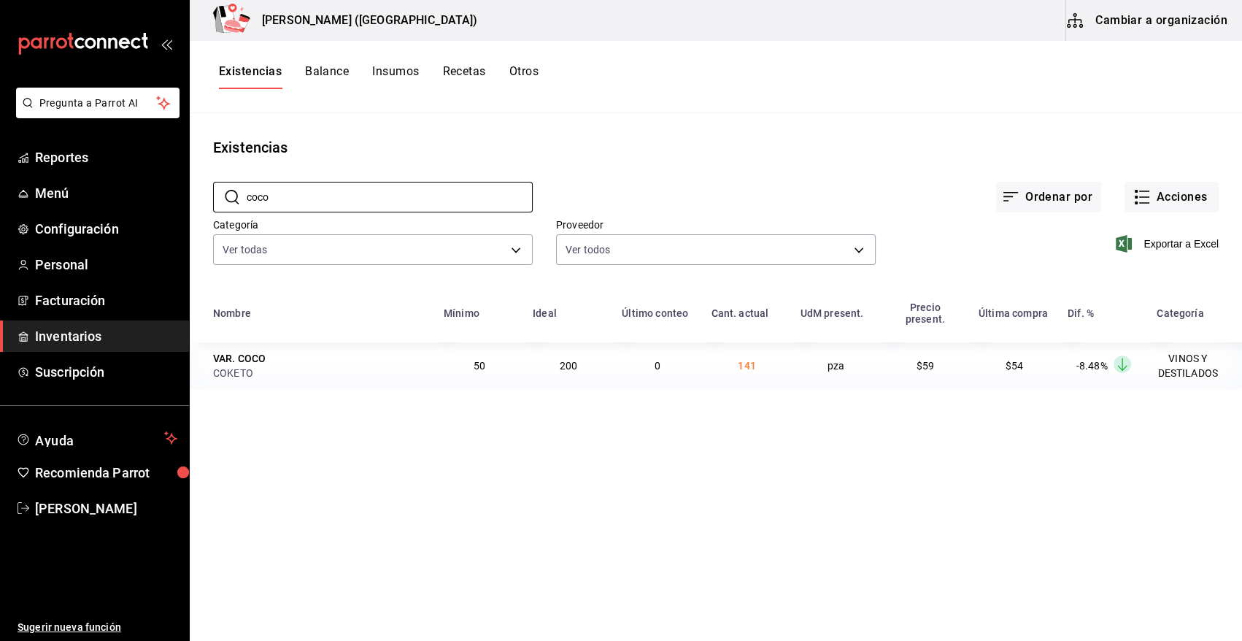
type input "coco"
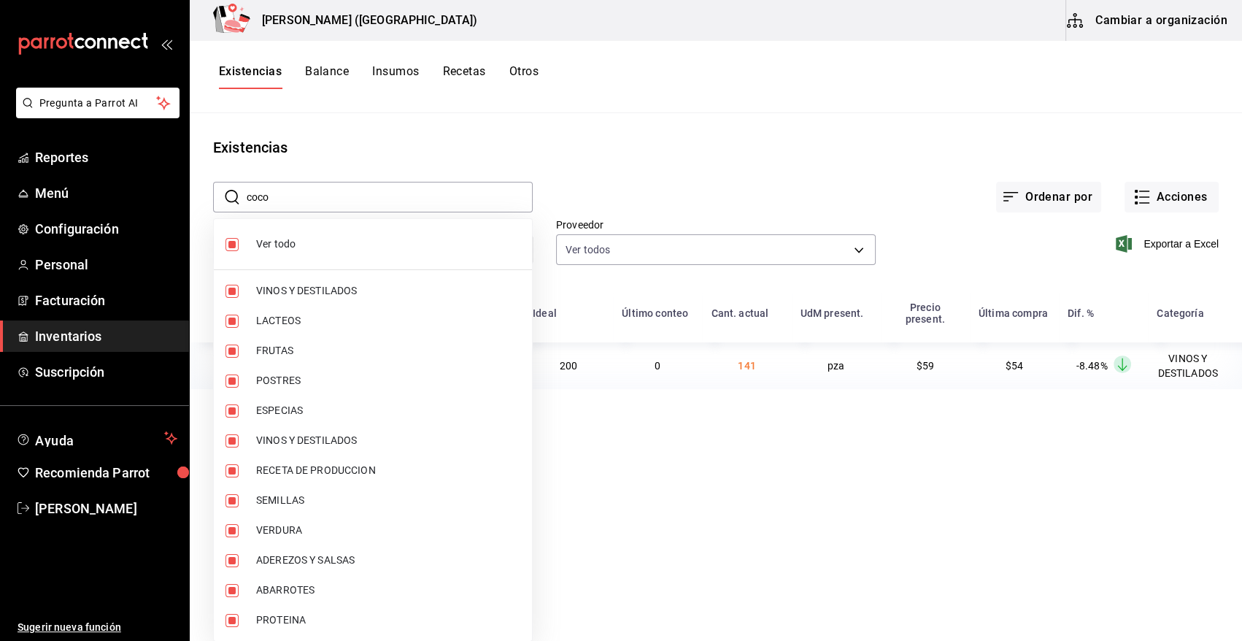
click at [507, 246] on body "Pregunta a Parrot AI Reportes Menú Configuración Personal Facturación Inventari…" at bounding box center [621, 315] width 1242 height 631
click at [270, 201] on div at bounding box center [621, 320] width 1242 height 641
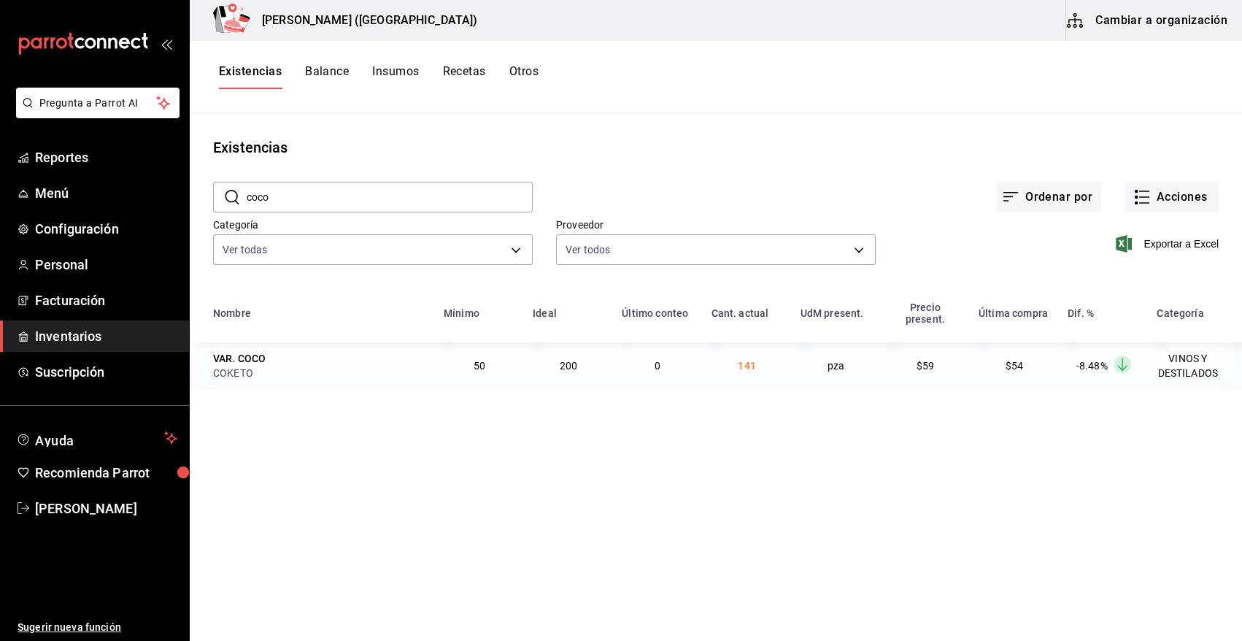
drag, startPoint x: 287, startPoint y: 191, endPoint x: 225, endPoint y: 205, distance: 63.7
click at [225, 205] on div "​ coco ​" at bounding box center [373, 197] width 320 height 31
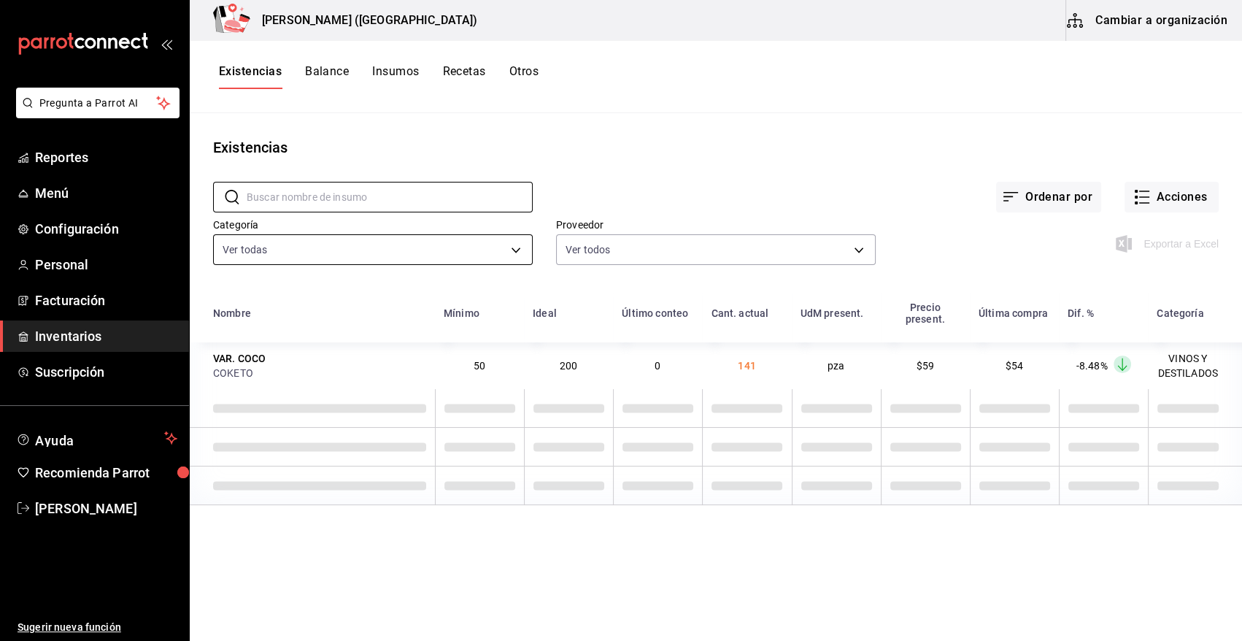
click at [496, 256] on body "Pregunta a Parrot AI Reportes Menú Configuración Personal Facturación Inventari…" at bounding box center [621, 315] width 1242 height 631
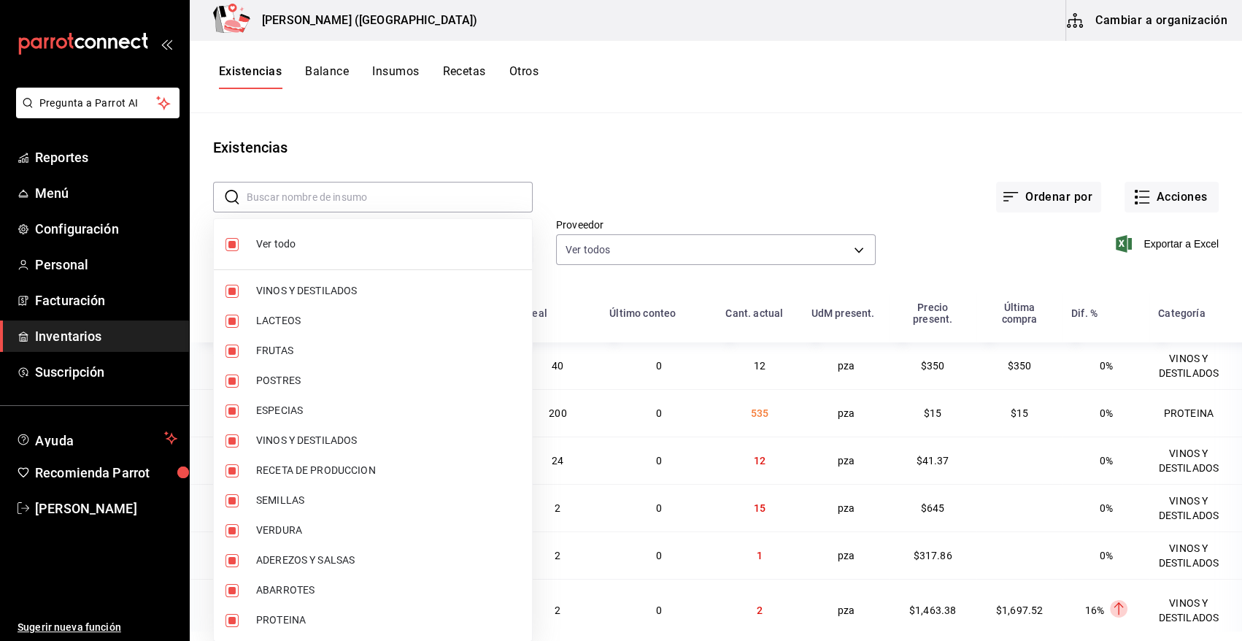
drag, startPoint x: 272, startPoint y: 242, endPoint x: 255, endPoint y: 284, distance: 44.6
click at [272, 243] on span "Ver todo" at bounding box center [388, 244] width 264 height 15
checkbox input "false"
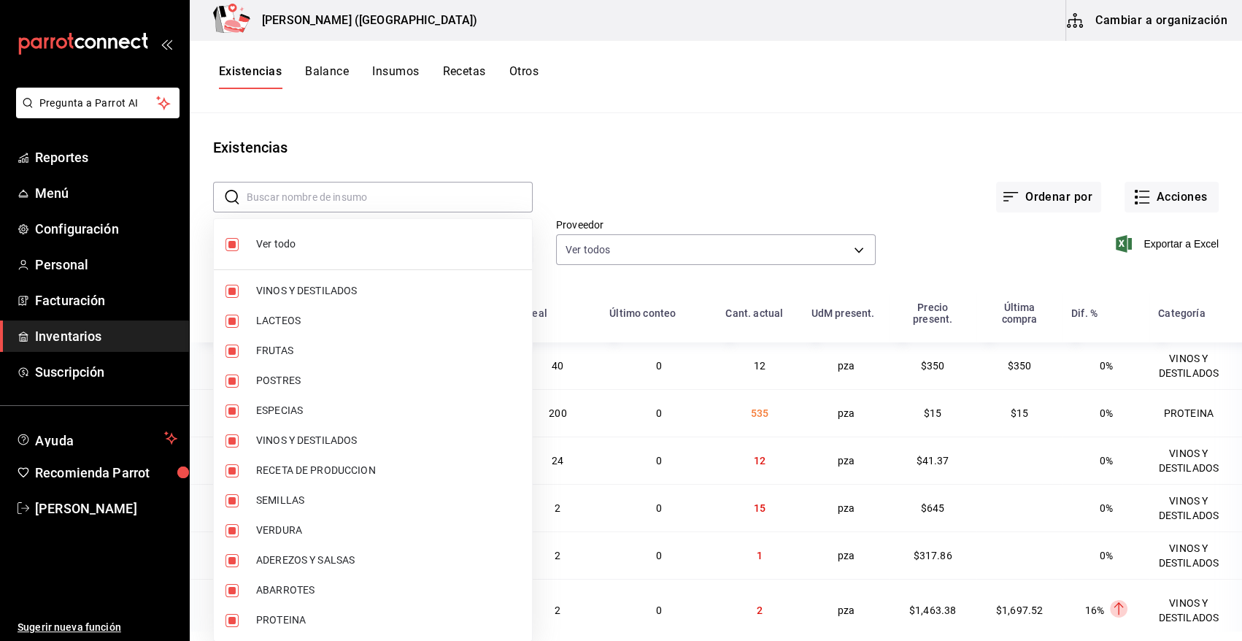
checkbox input "false"
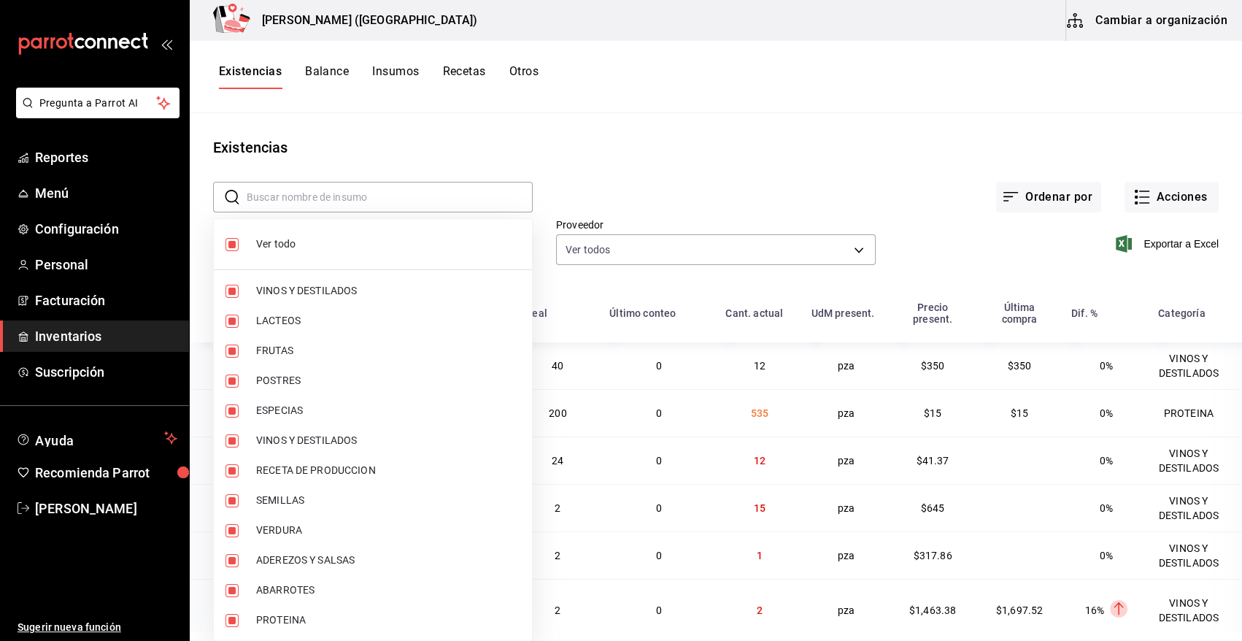
checkbox input "false"
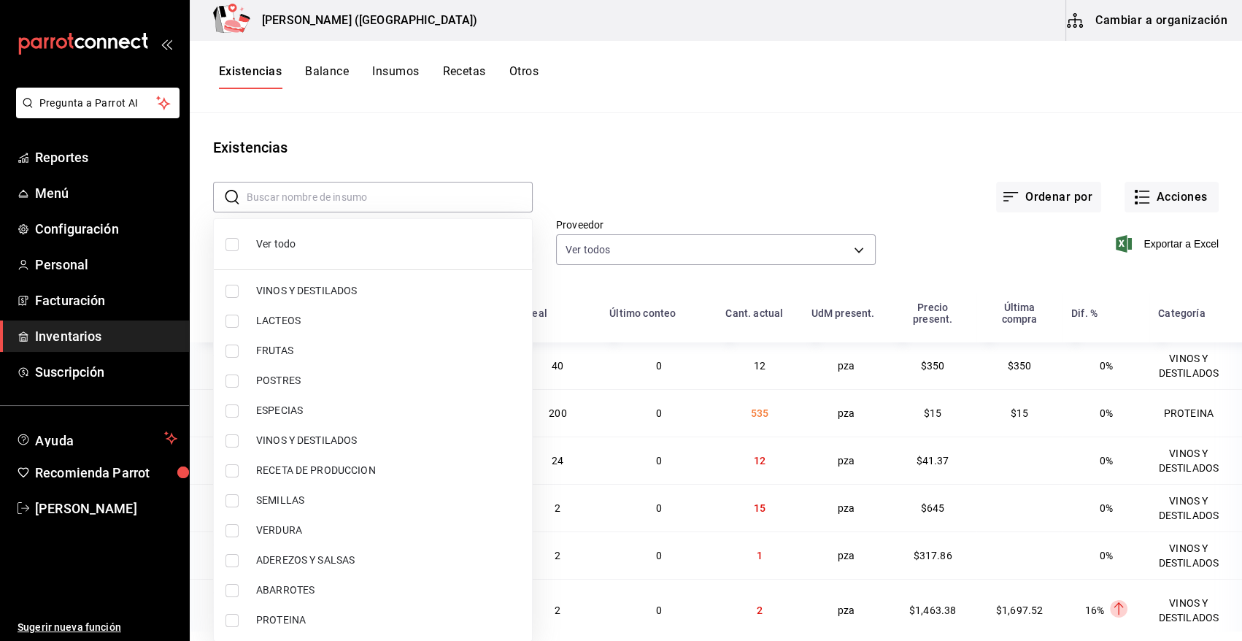
click at [272, 289] on span "VINOS Y DESTILADOS" at bounding box center [388, 290] width 264 height 15
type input "08f8d543-33e6-4481-bf08-168a13d25a39"
checkbox input "true"
drag, startPoint x: 285, startPoint y: 440, endPoint x: 367, endPoint y: 515, distance: 111.1
click at [285, 439] on span "VINOS Y DESTILADOS" at bounding box center [388, 440] width 264 height 15
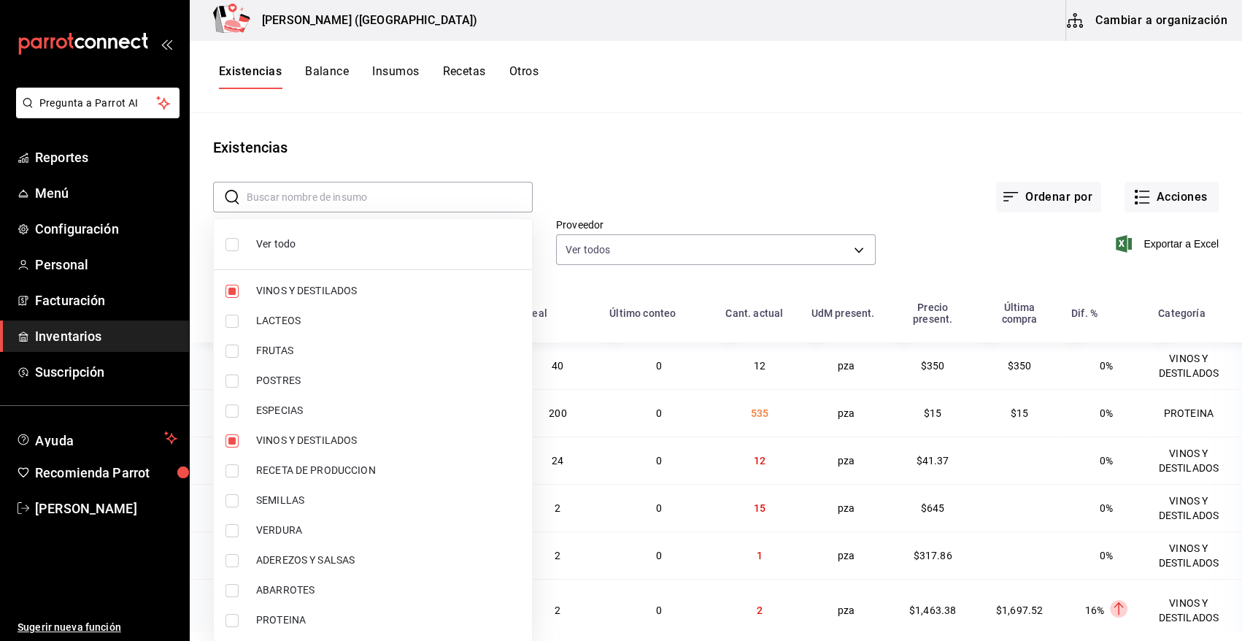
type input "08f8d543-33e6-4481-bf08-168a13d25a39,29c1d628-2db5-43b0-85d4-162b4be2a9ed"
checkbox input "true"
click at [684, 128] on div at bounding box center [621, 320] width 1242 height 641
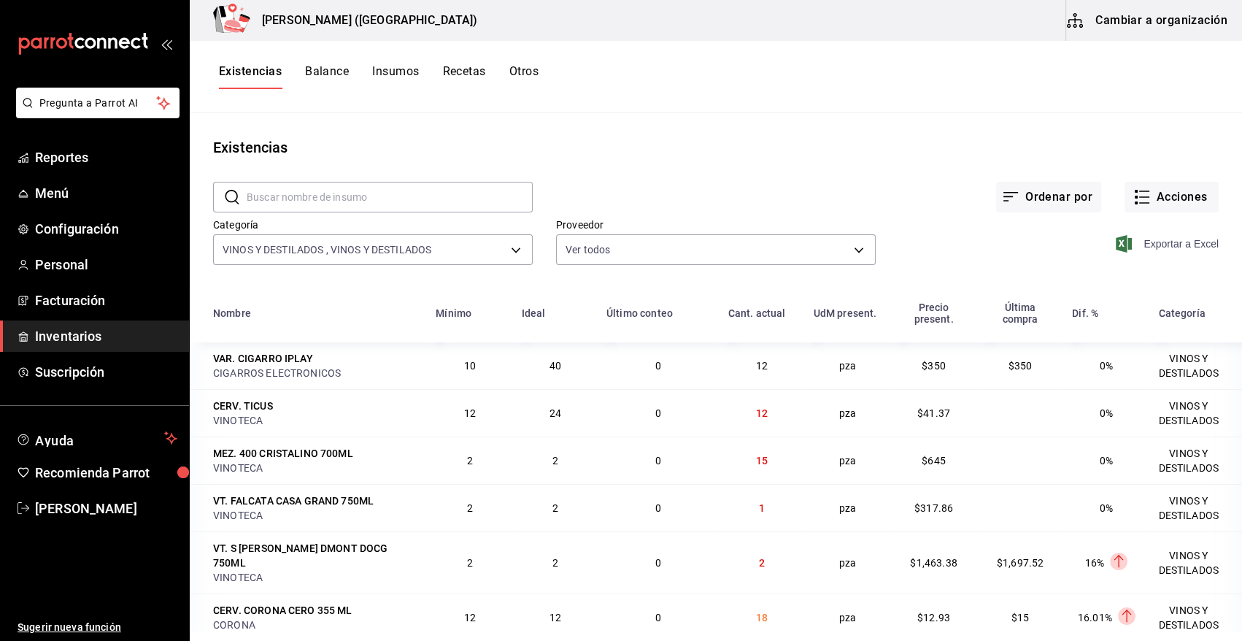
click at [1175, 247] on span "Exportar a Excel" at bounding box center [1169, 244] width 100 height 18
